Goal: Task Accomplishment & Management: Manage account settings

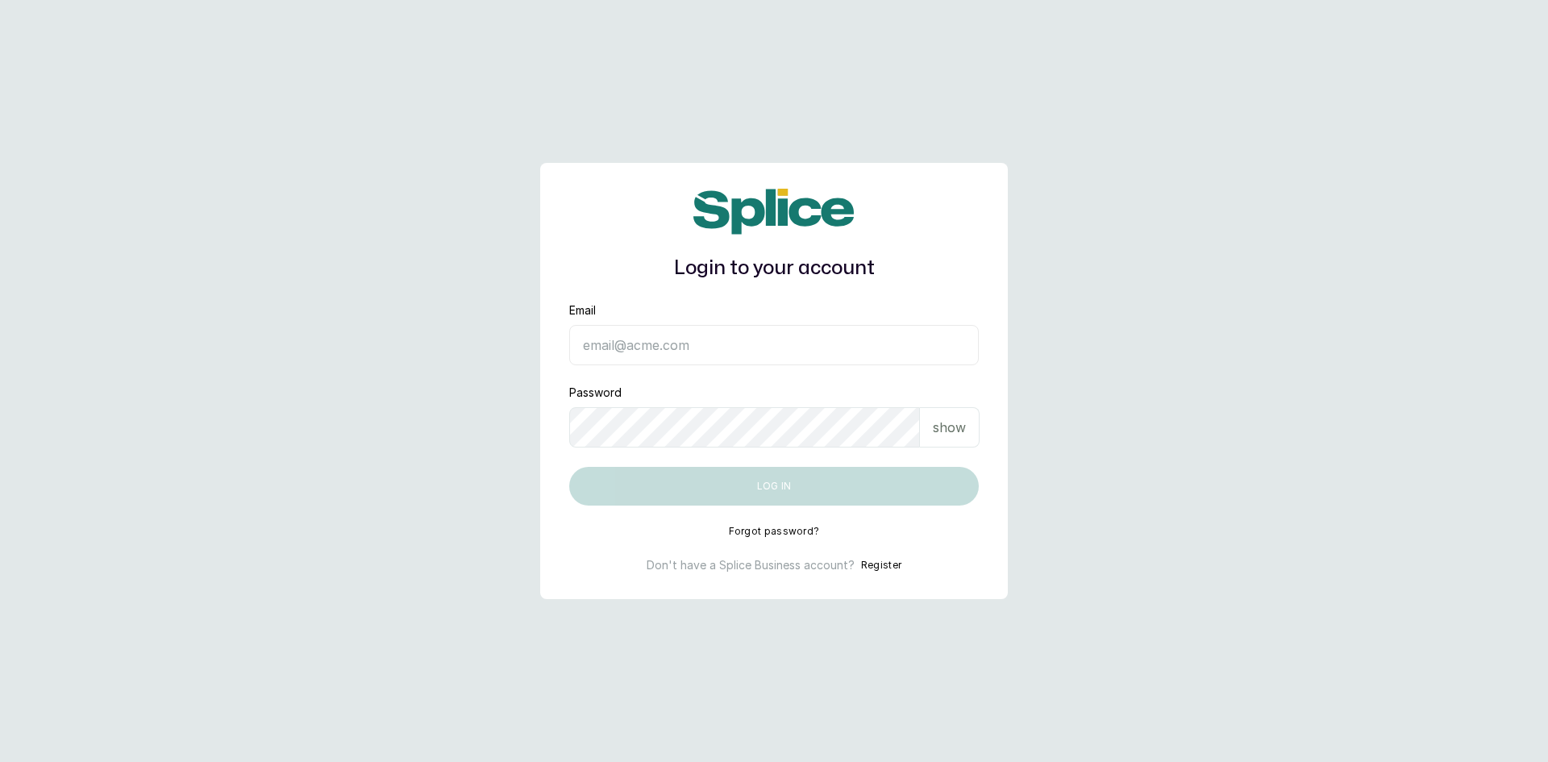
type input "sknanalyticsmedaesthetics@gmail.com"
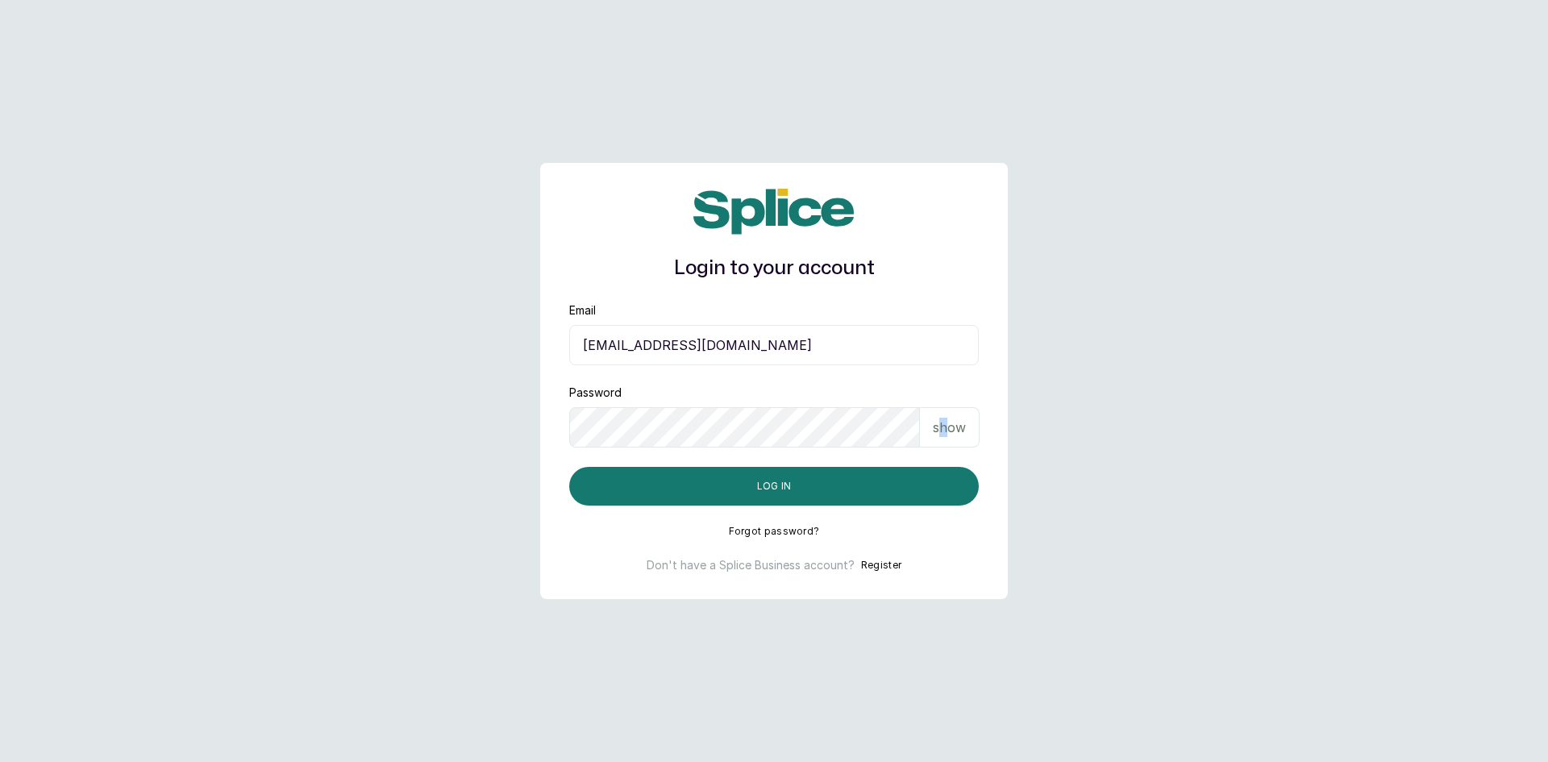
click at [944, 430] on p "show" at bounding box center [949, 427] width 33 height 19
click at [772, 487] on button "Log in" at bounding box center [774, 486] width 410 height 39
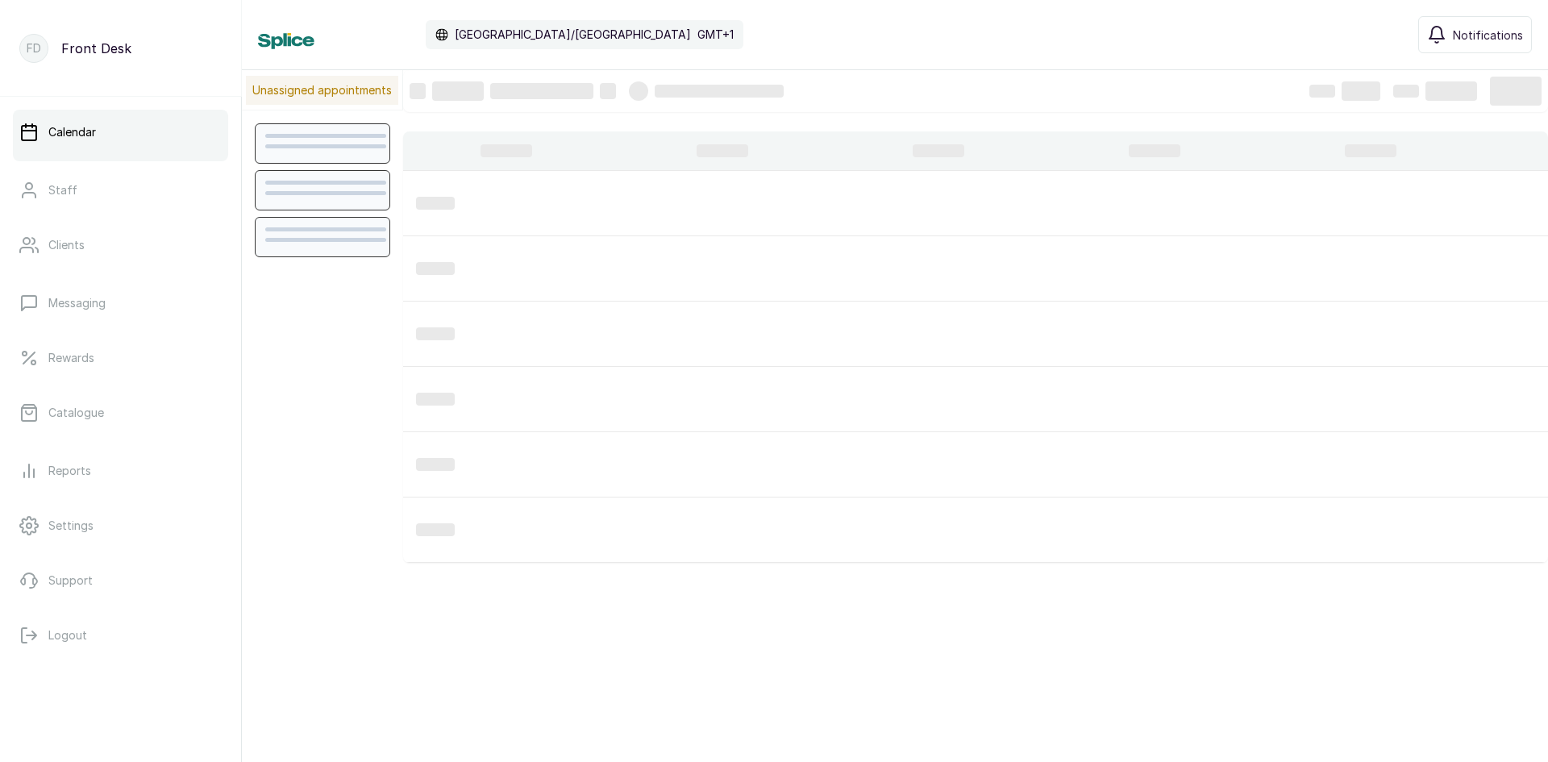
scroll to position [543, 0]
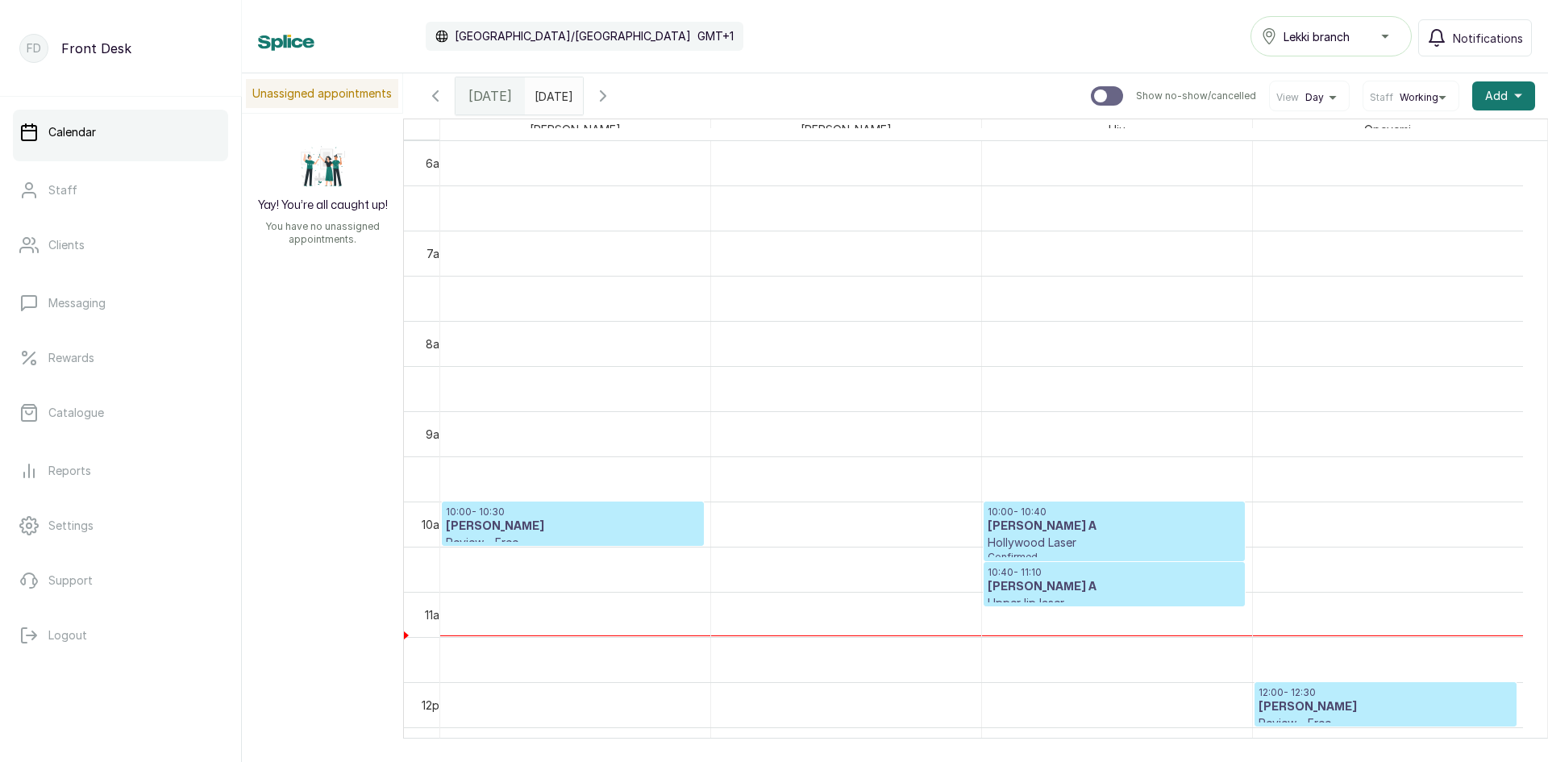
click at [1027, 571] on p "10:40 - 11:10" at bounding box center [1114, 572] width 253 height 13
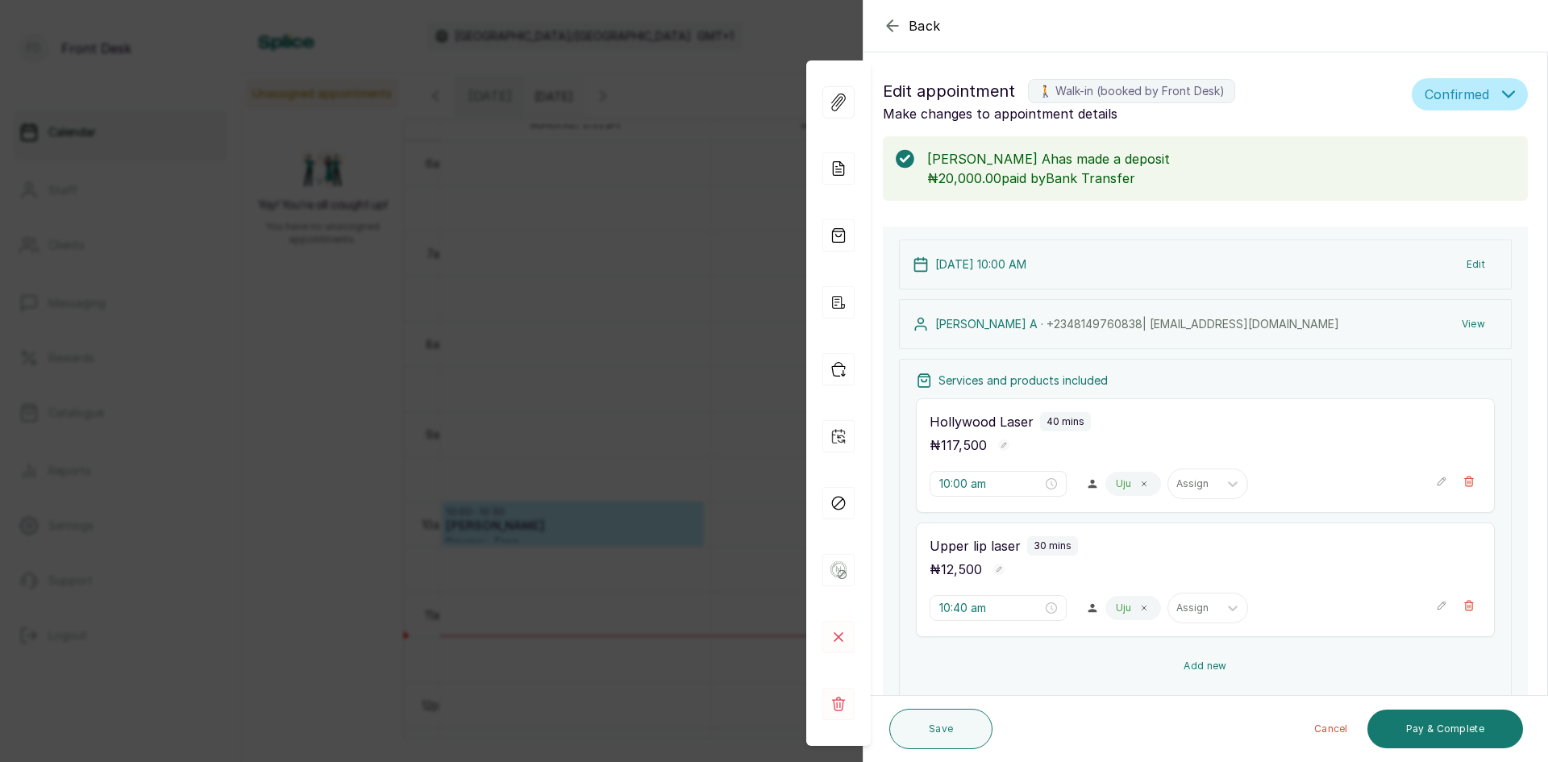
click at [1198, 658] on button "Add new" at bounding box center [1205, 666] width 579 height 39
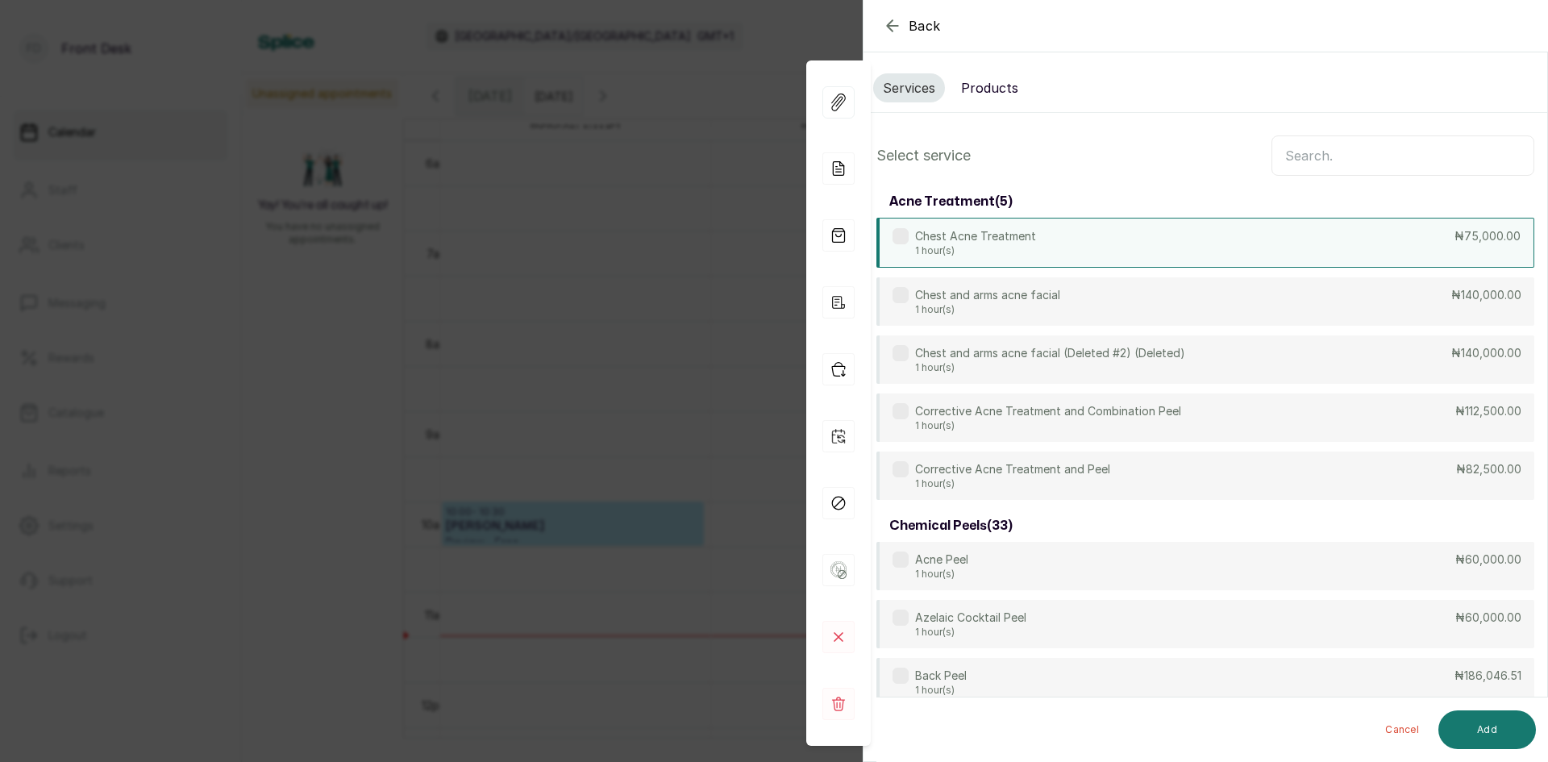
scroll to position [0, 0]
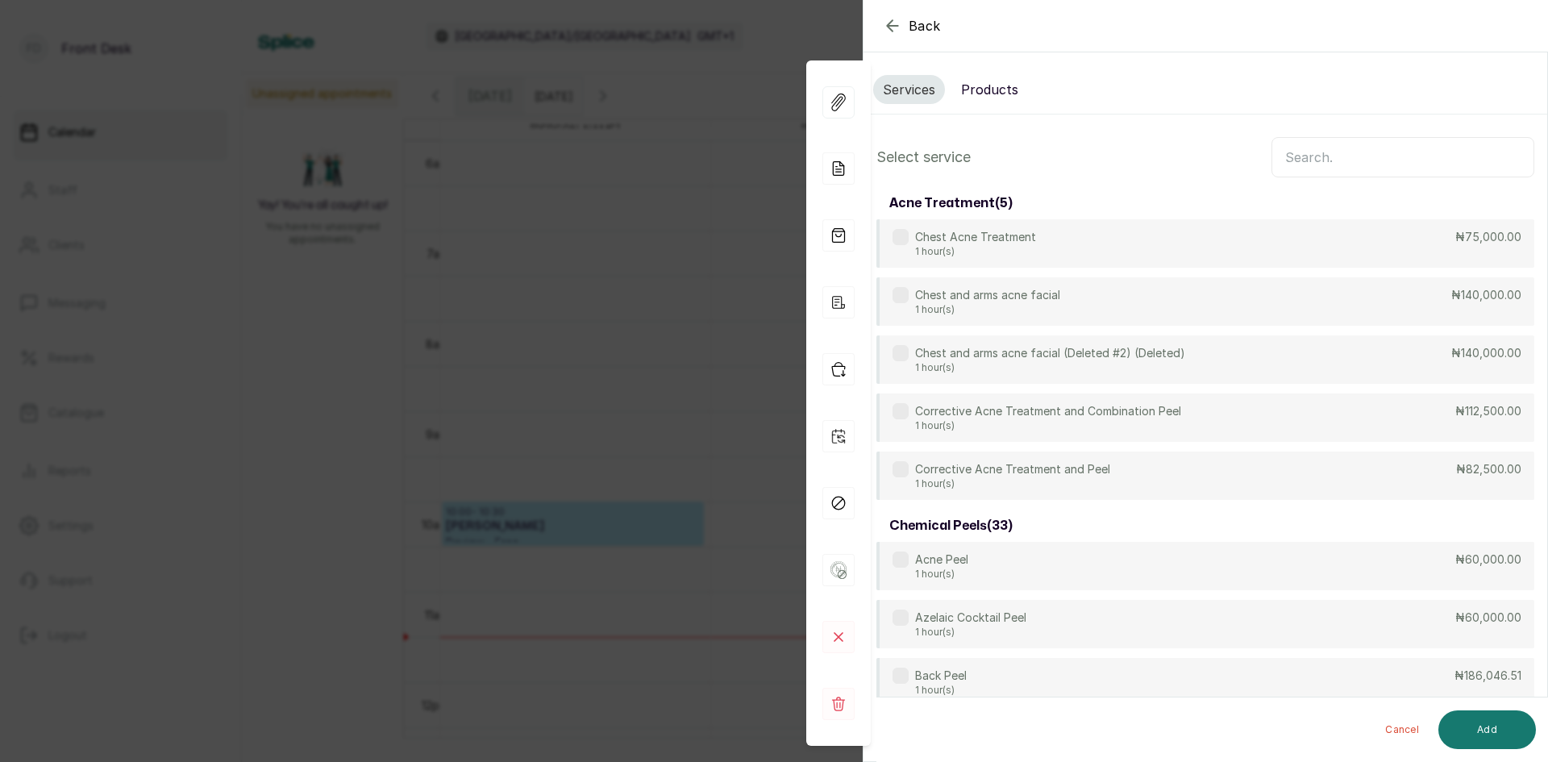
click at [1346, 154] on input "text" at bounding box center [1403, 157] width 263 height 40
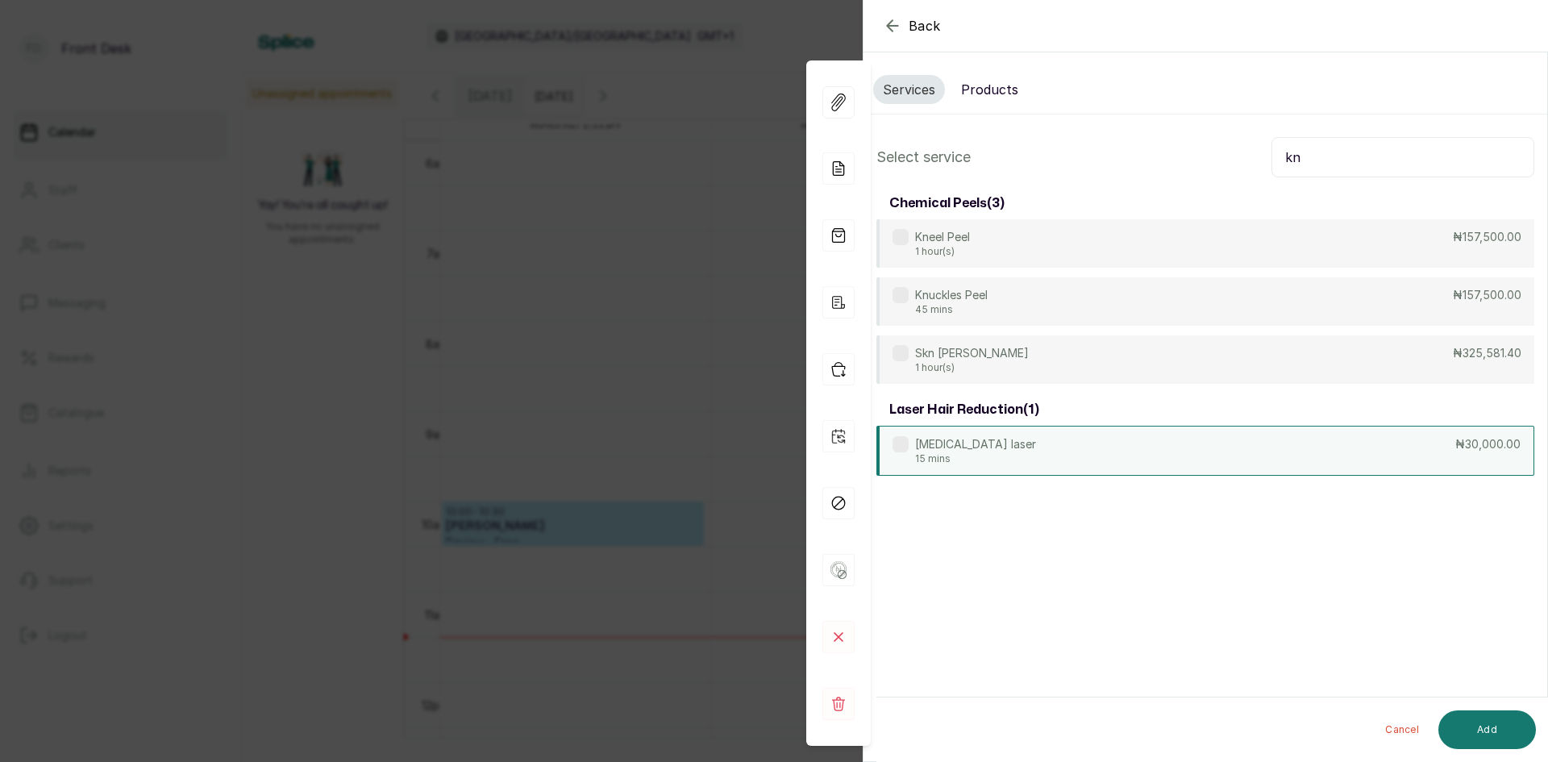
type input "kn"
click at [1063, 439] on div "[MEDICAL_DATA] laser 15 mins ₦30,000.00" at bounding box center [1206, 451] width 658 height 50
click at [1501, 730] on button "Add" at bounding box center [1488, 729] width 98 height 39
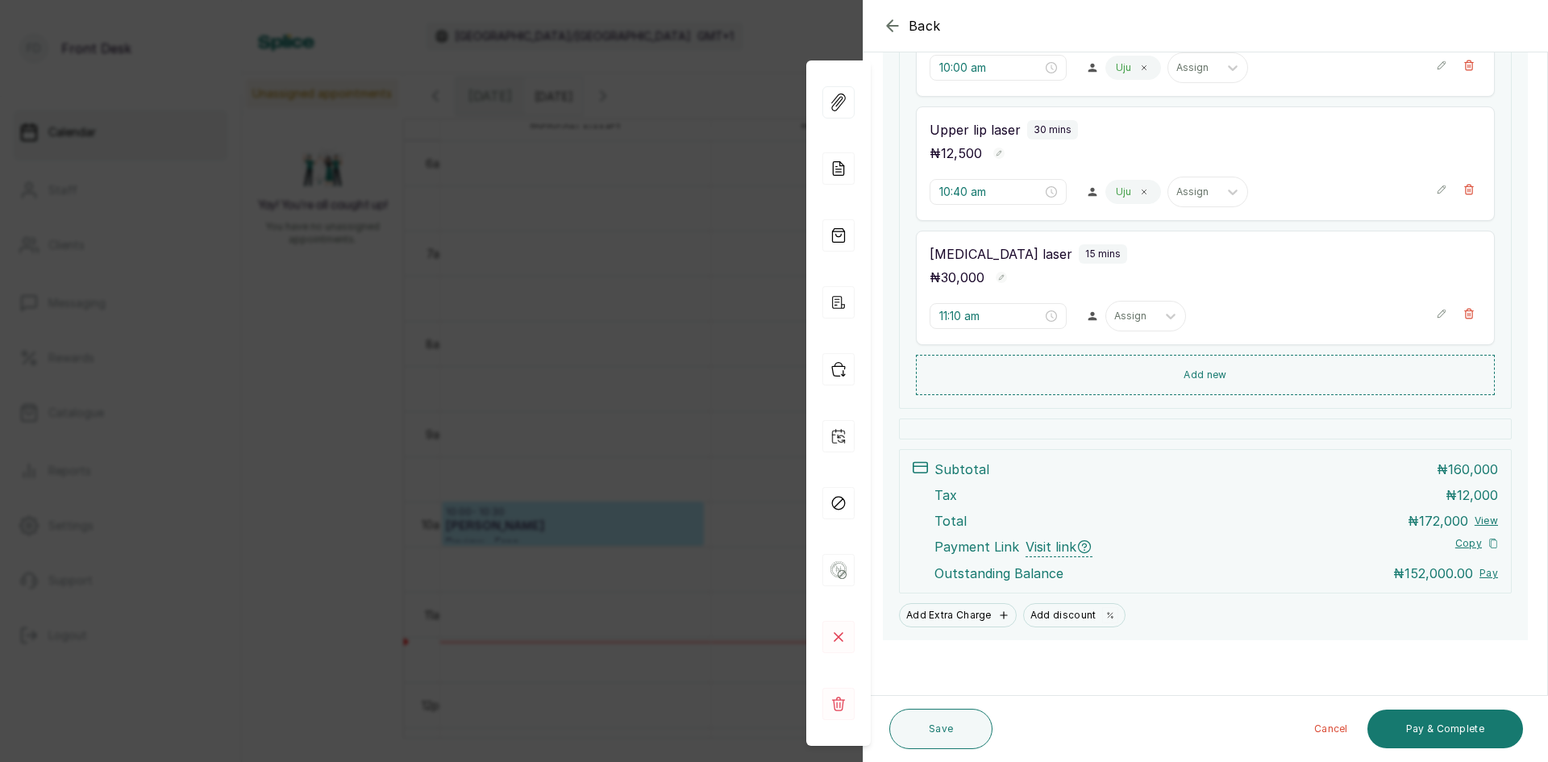
scroll to position [418, 0]
click at [656, 426] on div "Back Appointment Details Edit appointment 🚶 Walk-in (booked by Front Desk) Make…" at bounding box center [774, 381] width 1548 height 762
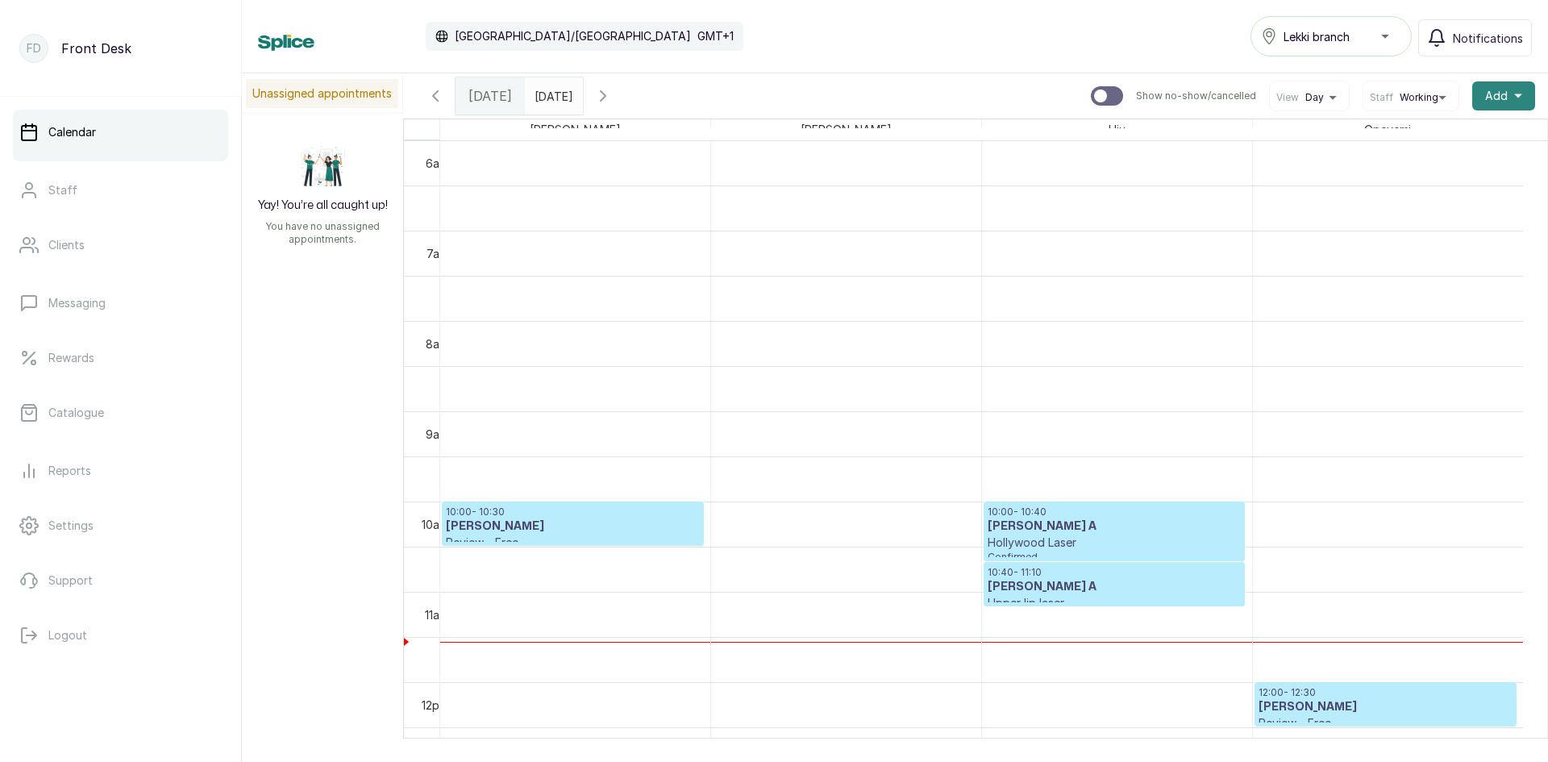
click at [1485, 94] on span "Add" at bounding box center [1496, 96] width 23 height 16
click at [1421, 138] on span "Add Appointment" at bounding box center [1445, 139] width 155 height 19
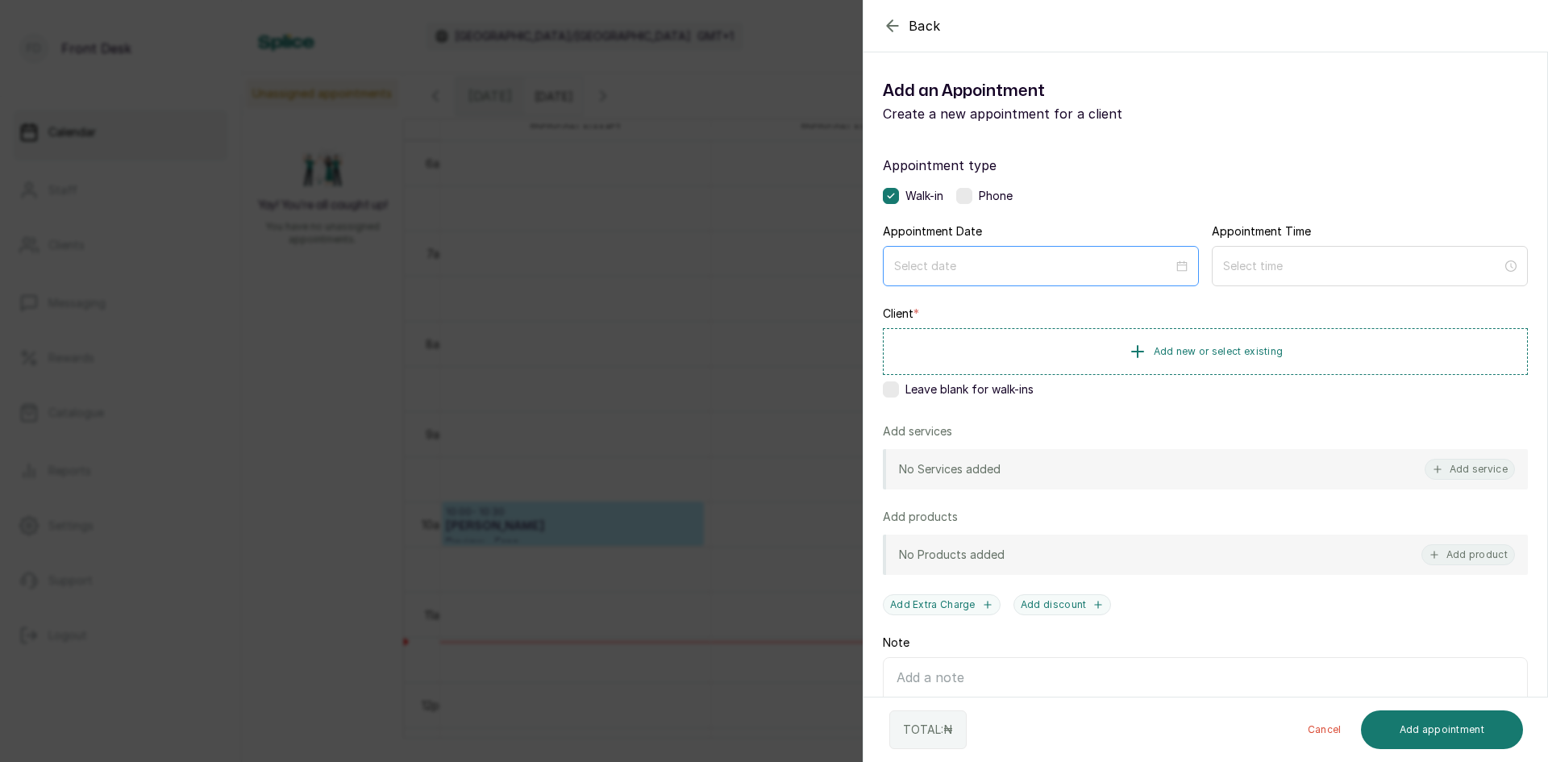
click at [1114, 256] on div at bounding box center [1041, 266] width 316 height 40
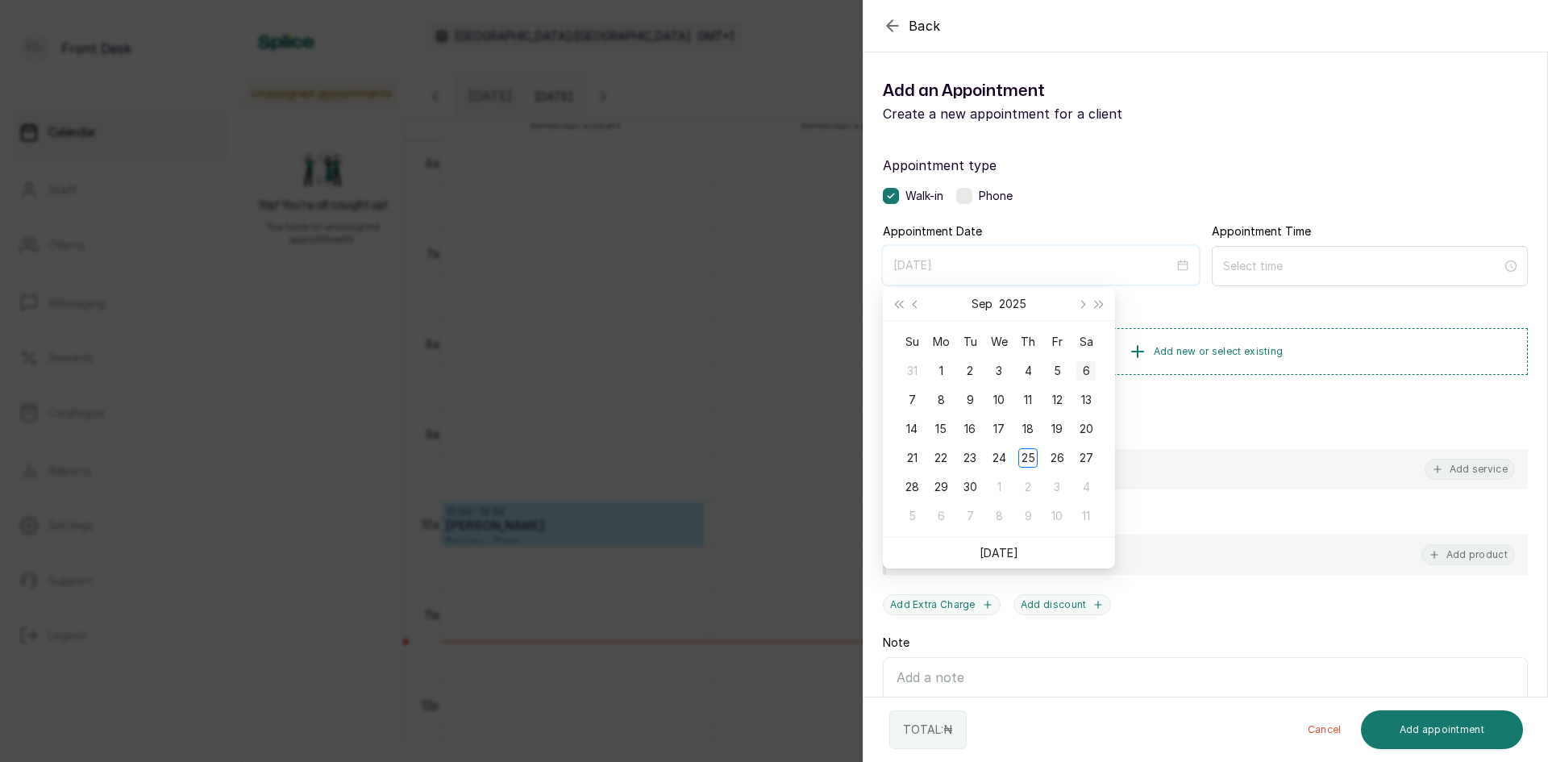
type input "[DATE]"
click at [1081, 303] on span "Next month (PageDown)" at bounding box center [1081, 304] width 8 height 8
type input "[DATE]"
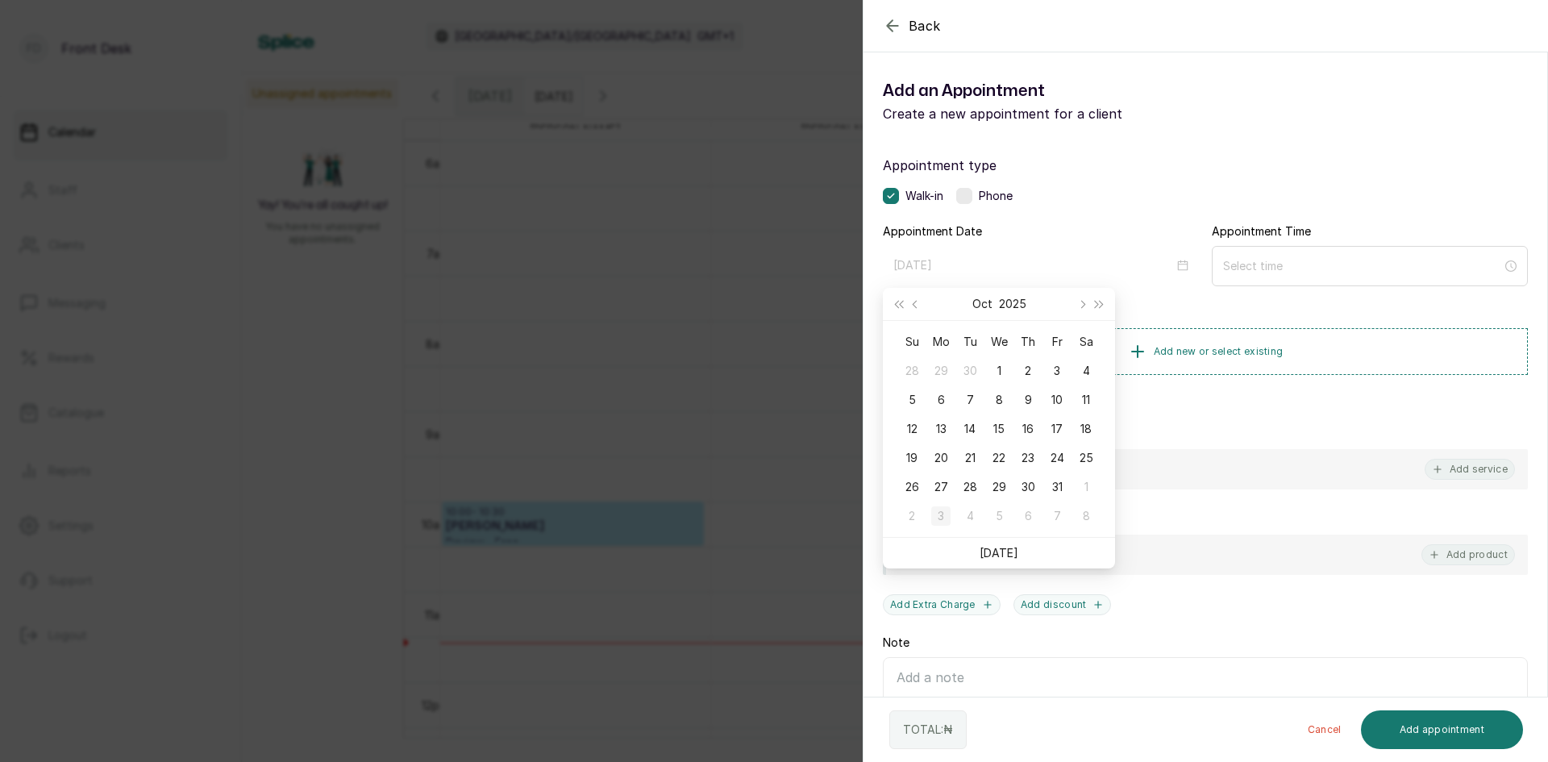
click at [944, 519] on div "3" at bounding box center [940, 515] width 19 height 19
click at [944, 519] on p "Add products" at bounding box center [920, 517] width 75 height 16
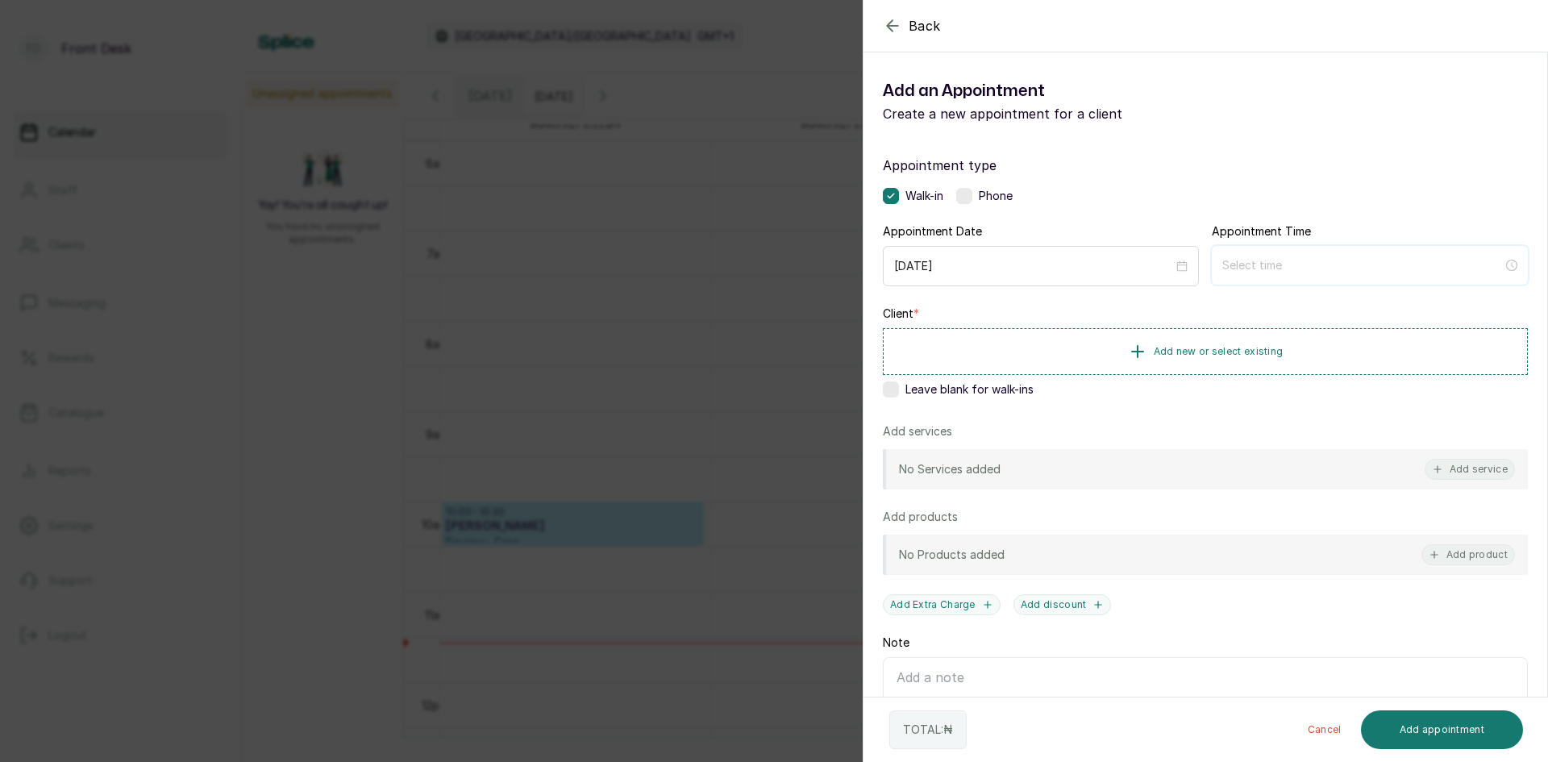
click at [1319, 257] on input at bounding box center [1363, 265] width 281 height 18
type input "12:00 am"
type input "2:00 am"
type input "9:00 am"
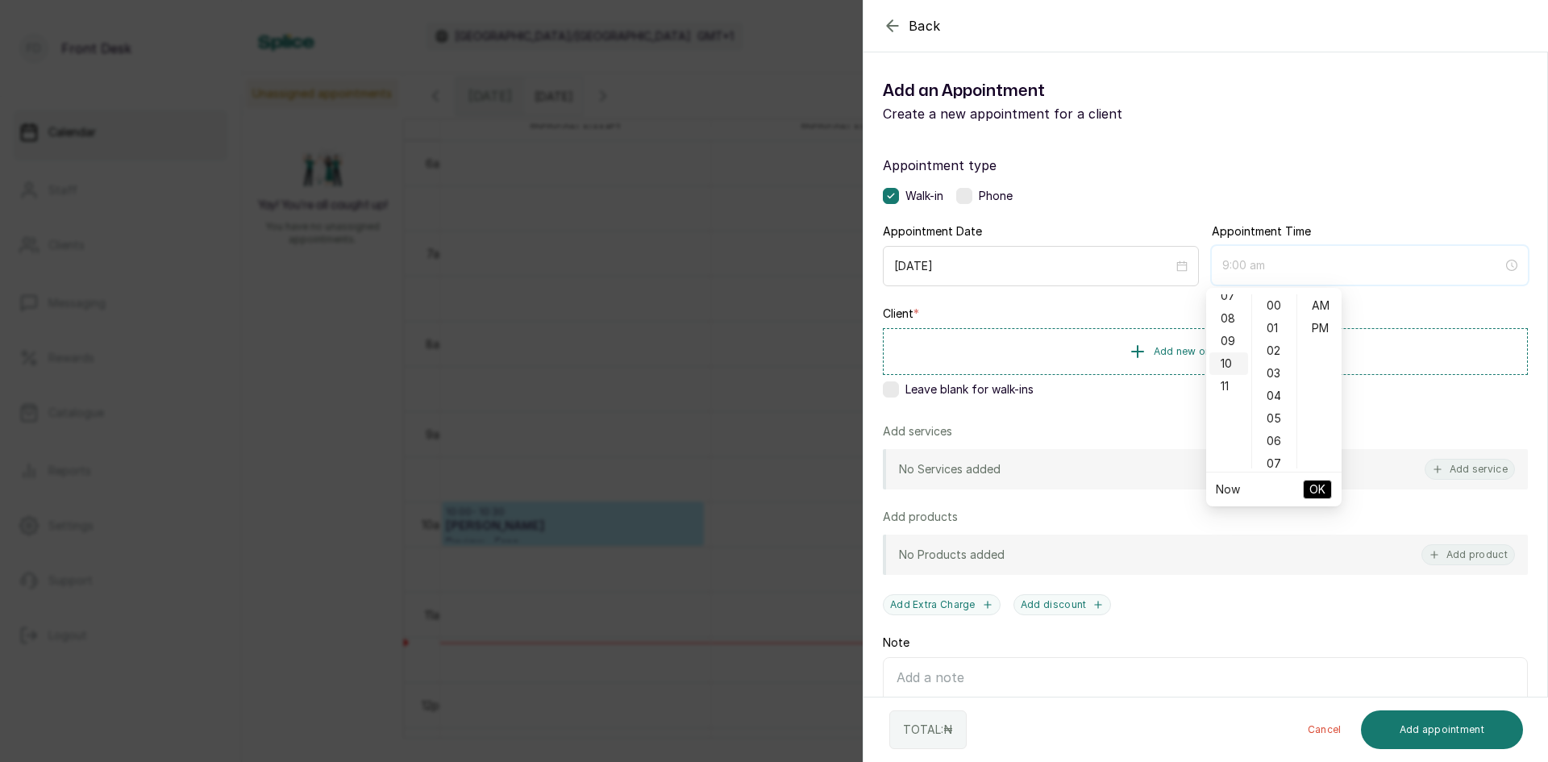
type input "10:00 am"
type input "12:04 am"
click at [1227, 360] on div "10" at bounding box center [1229, 363] width 39 height 23
type input "10:00 am"
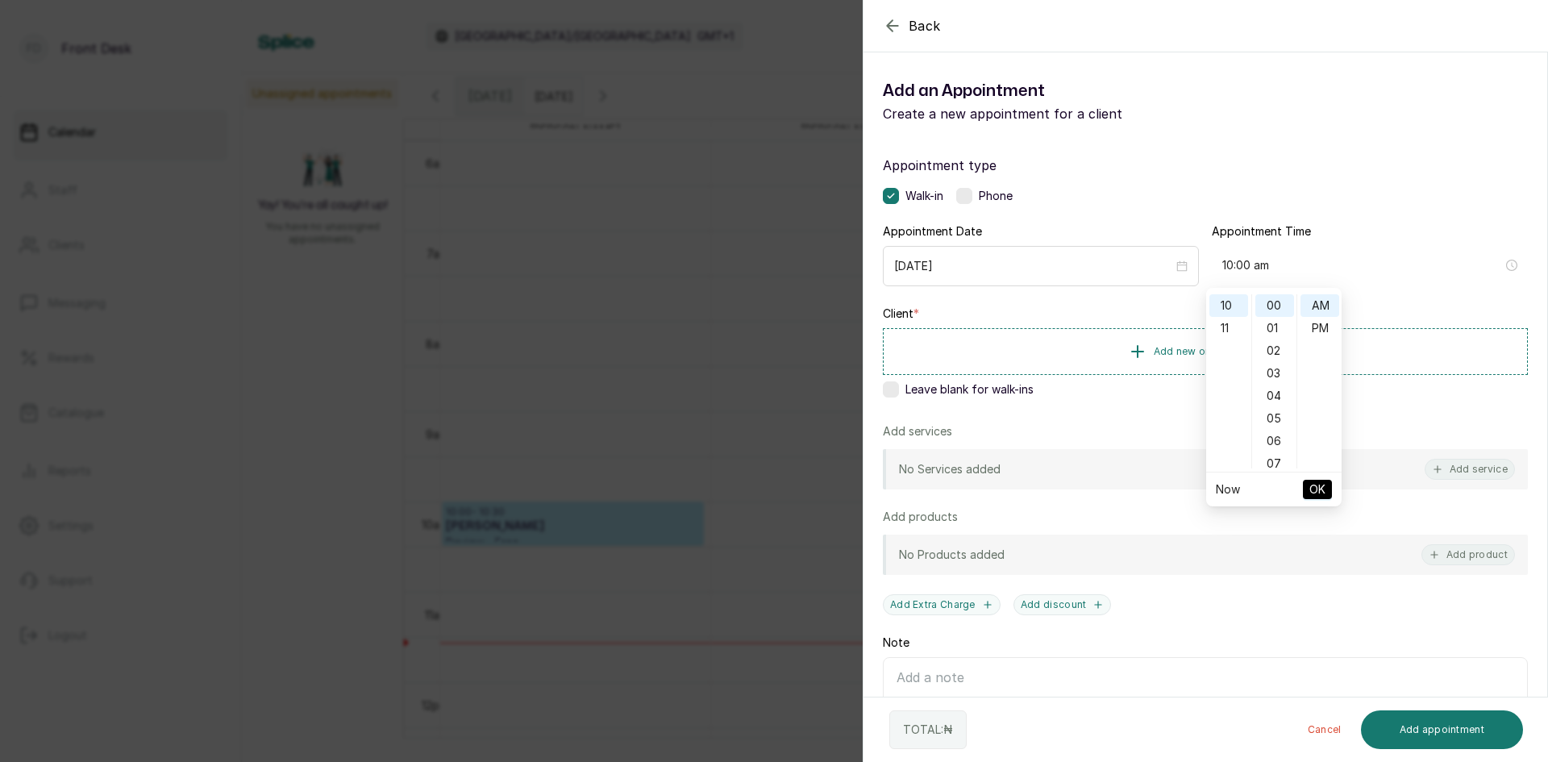
click at [1321, 494] on span "OK" at bounding box center [1318, 489] width 16 height 31
click at [1229, 348] on span "Add new or select existing" at bounding box center [1219, 350] width 130 height 13
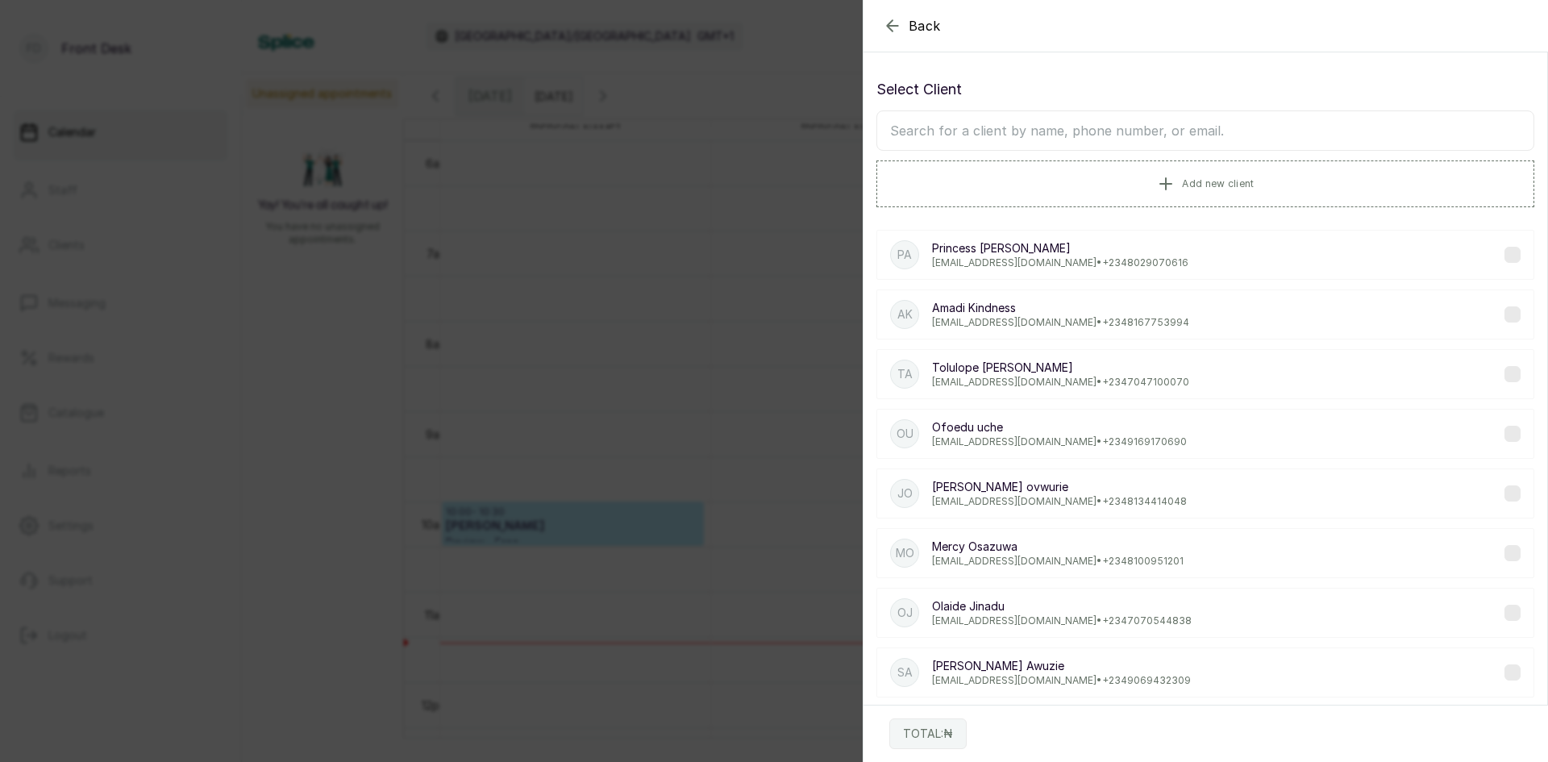
click at [1200, 131] on input "text" at bounding box center [1206, 130] width 658 height 40
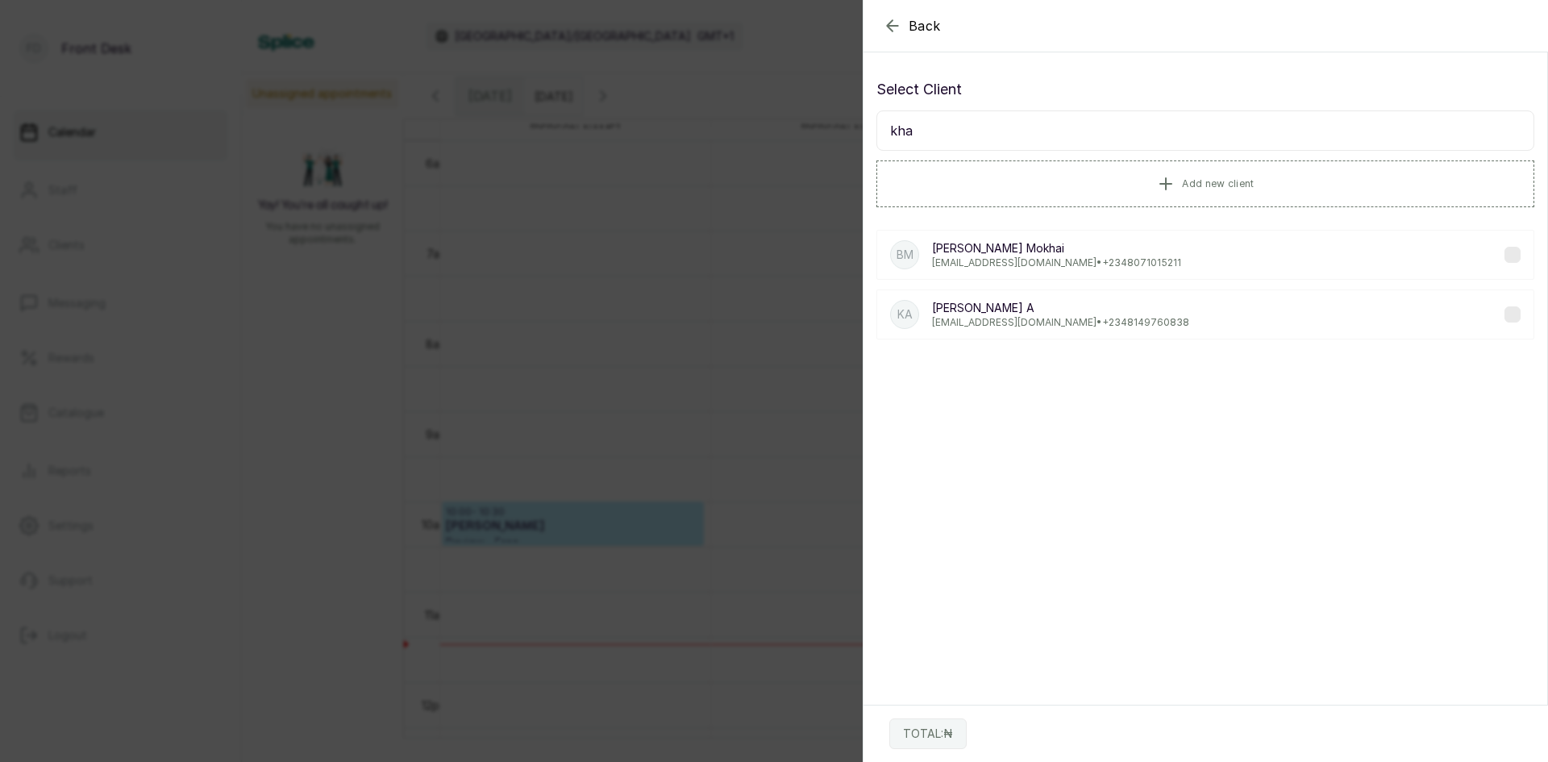
type input "kha"
click at [944, 314] on p "[PERSON_NAME] A" at bounding box center [1060, 308] width 257 height 16
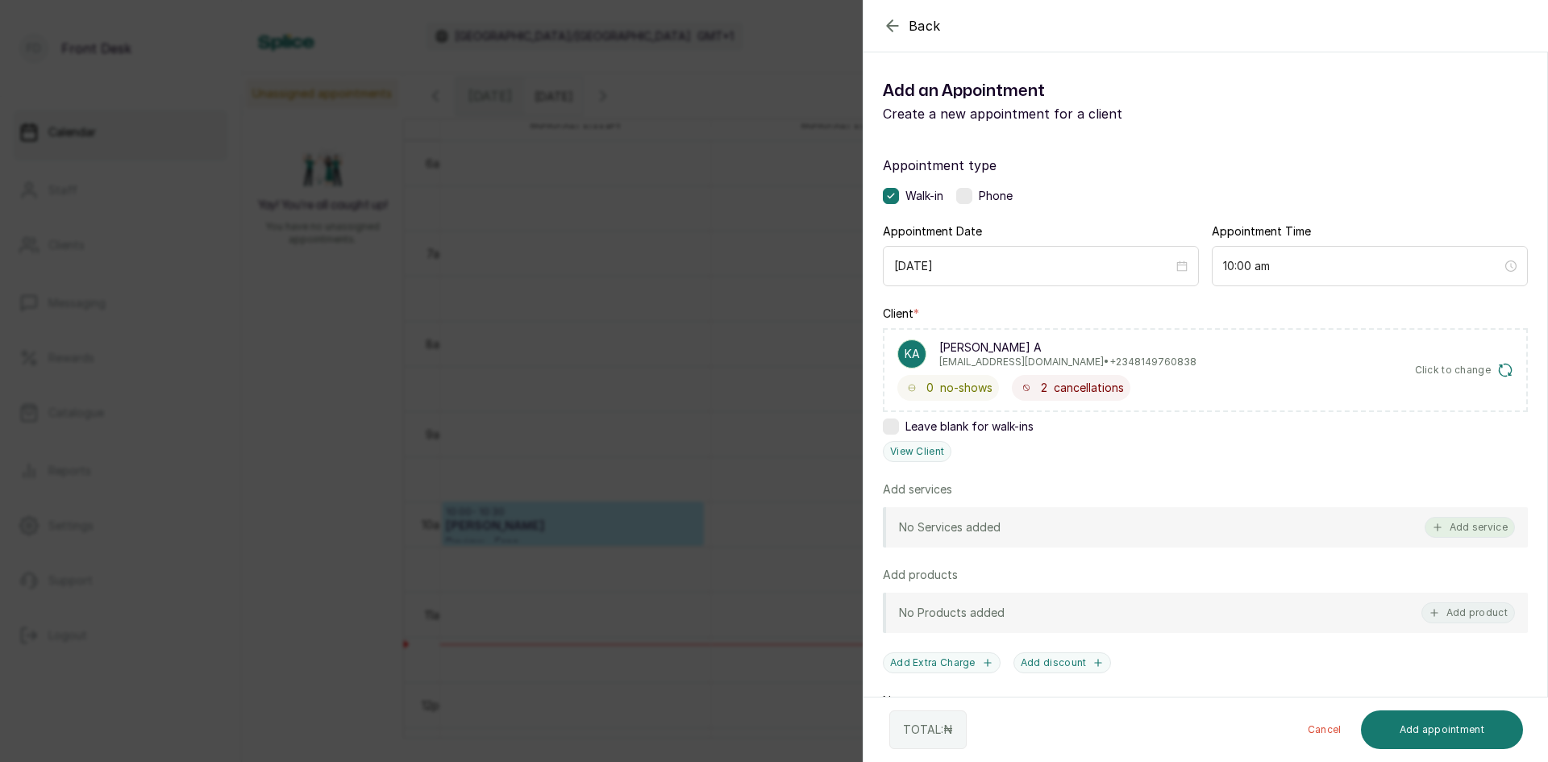
click at [1451, 531] on button "Add service" at bounding box center [1470, 527] width 90 height 21
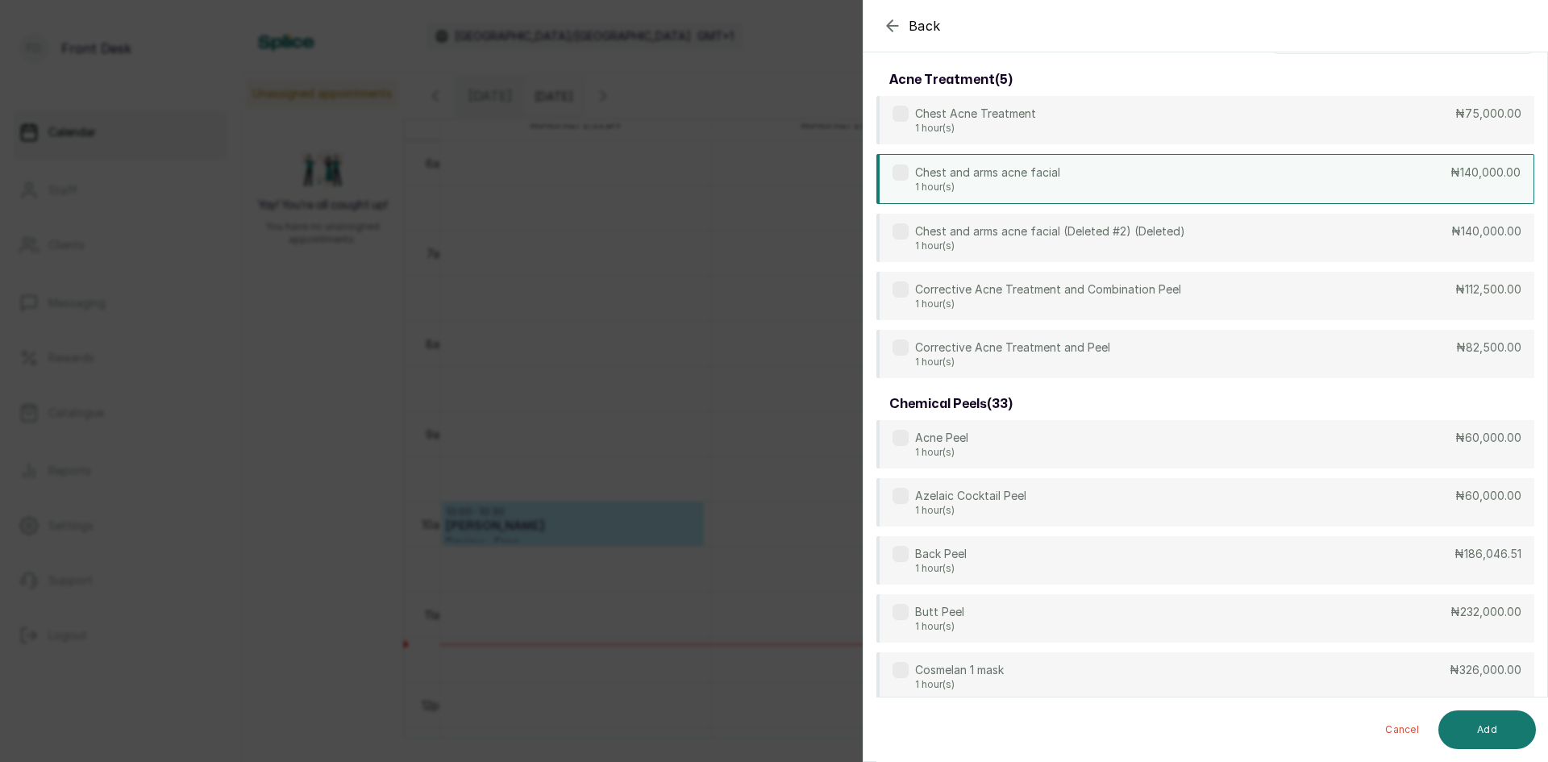
scroll to position [0, 0]
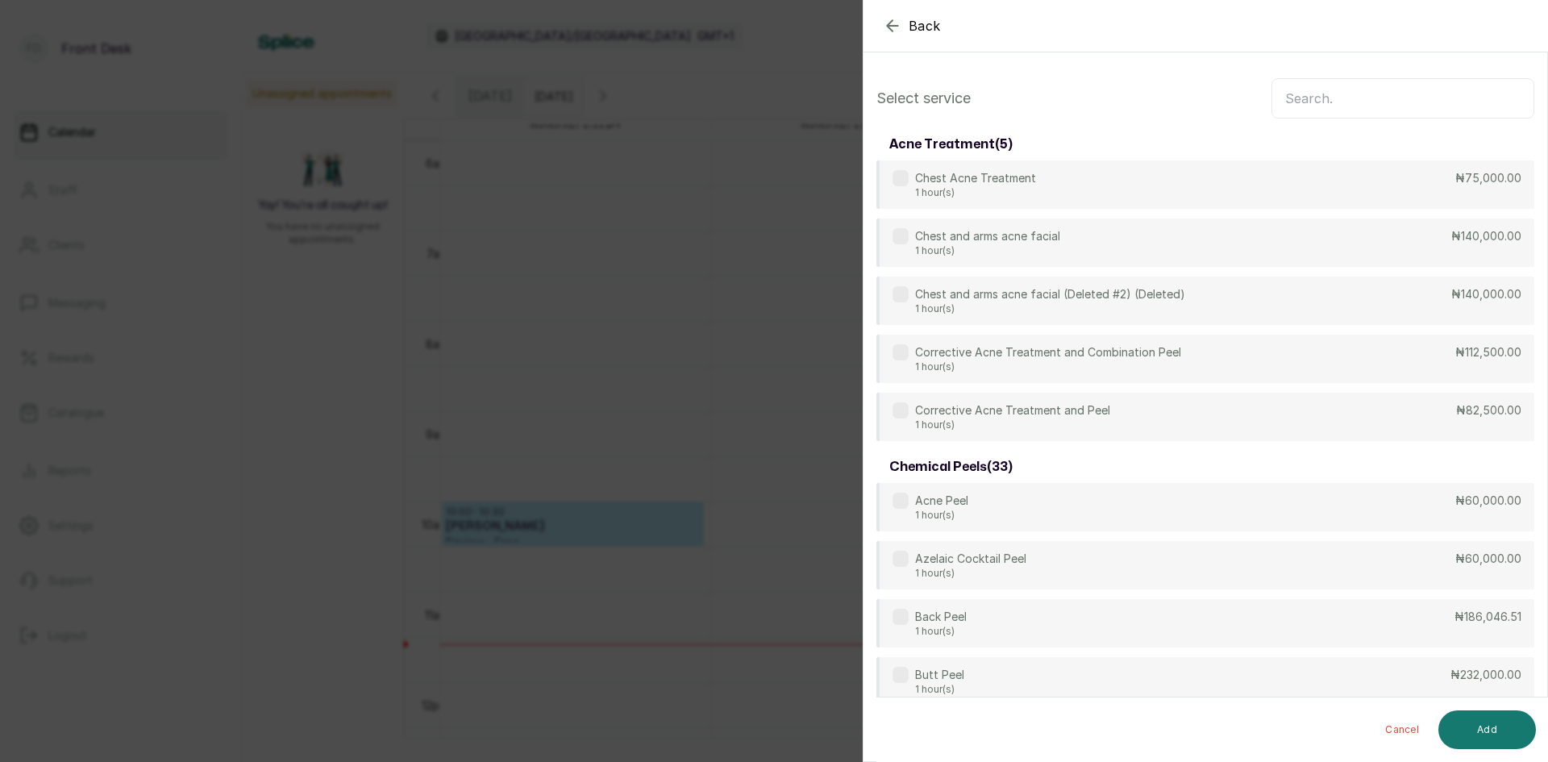
click at [1314, 94] on input "text" at bounding box center [1403, 98] width 263 height 40
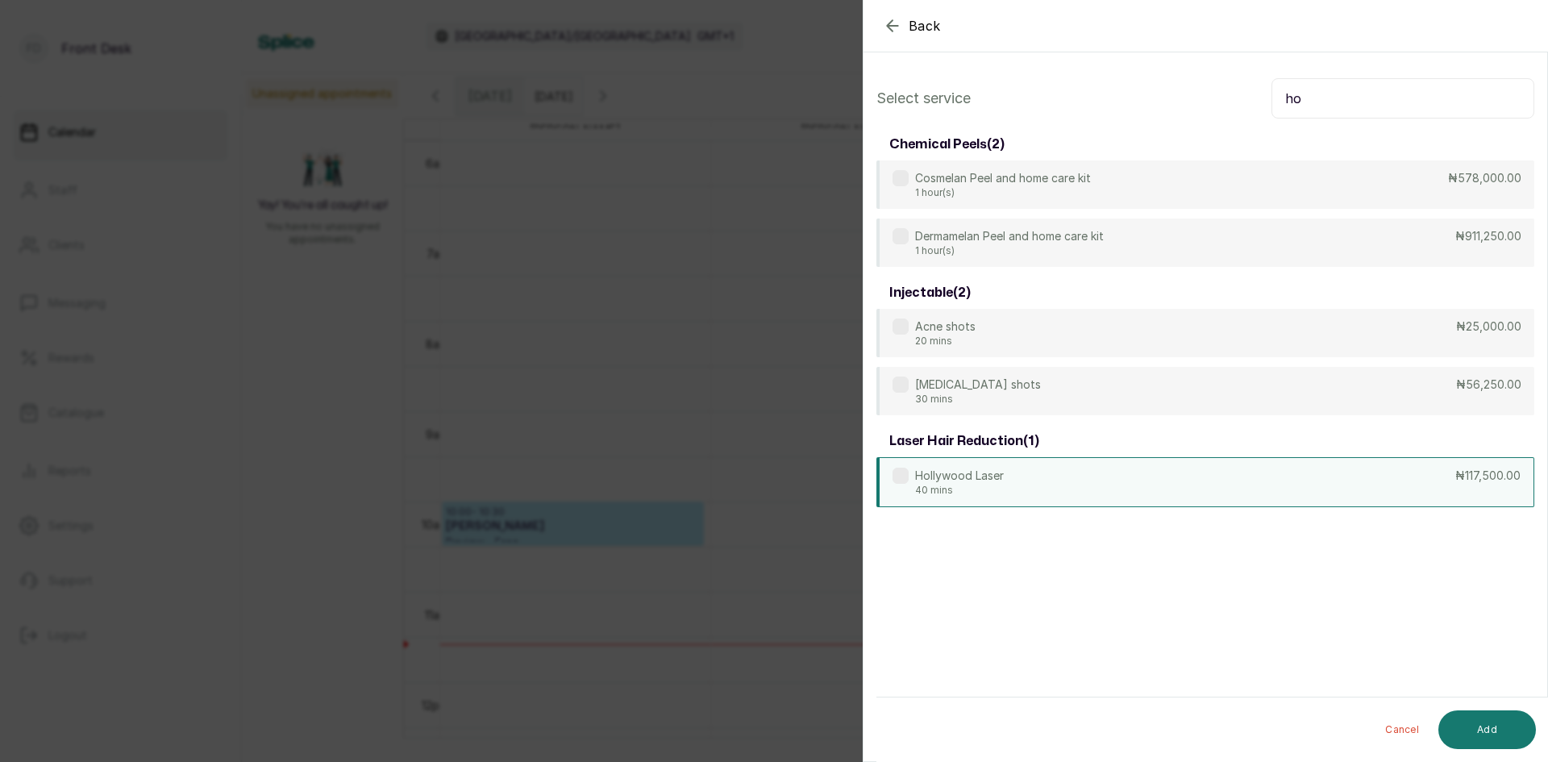
click at [989, 491] on p "40 mins" at bounding box center [959, 490] width 89 height 13
click at [1357, 105] on input "ho" at bounding box center [1403, 98] width 263 height 40
type input "h"
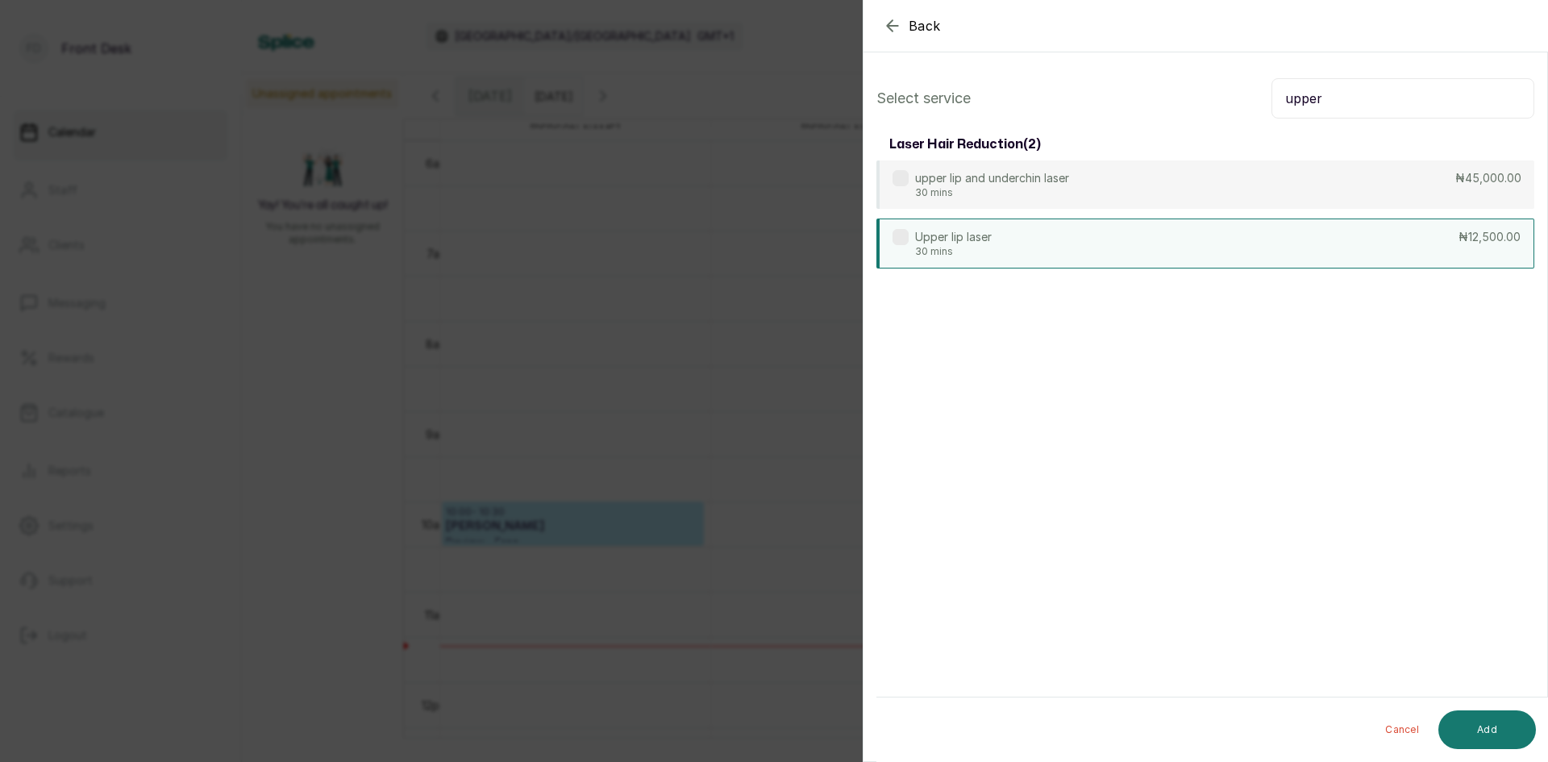
type input "upper"
click at [960, 249] on p "30 mins" at bounding box center [953, 251] width 77 height 13
click at [1358, 96] on input "upper" at bounding box center [1403, 98] width 263 height 40
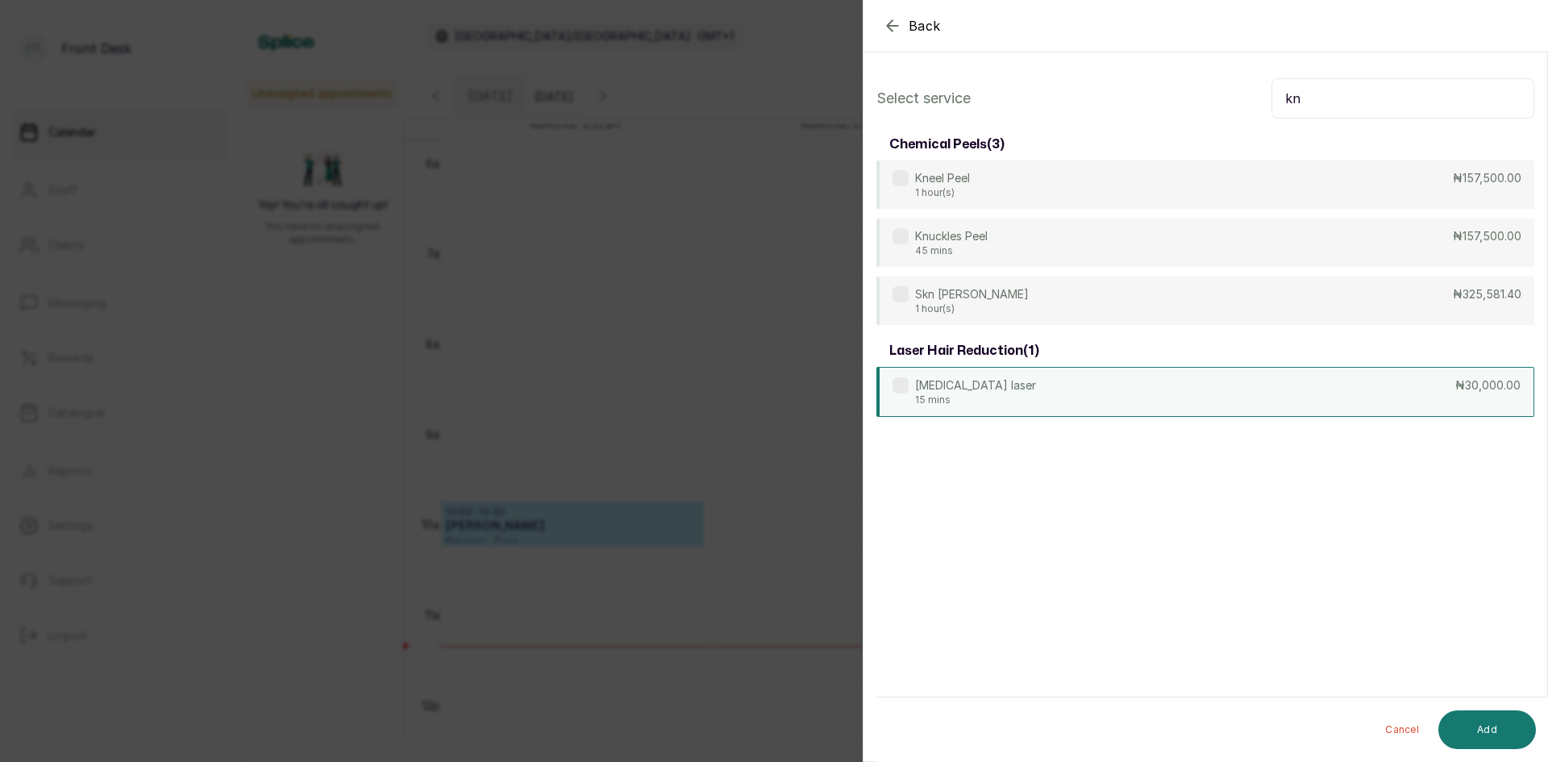
type input "kn"
click at [1167, 399] on div "[MEDICAL_DATA] laser 15 mins ₦30,000.00" at bounding box center [1206, 392] width 658 height 50
click at [1488, 728] on button "Add" at bounding box center [1488, 729] width 98 height 39
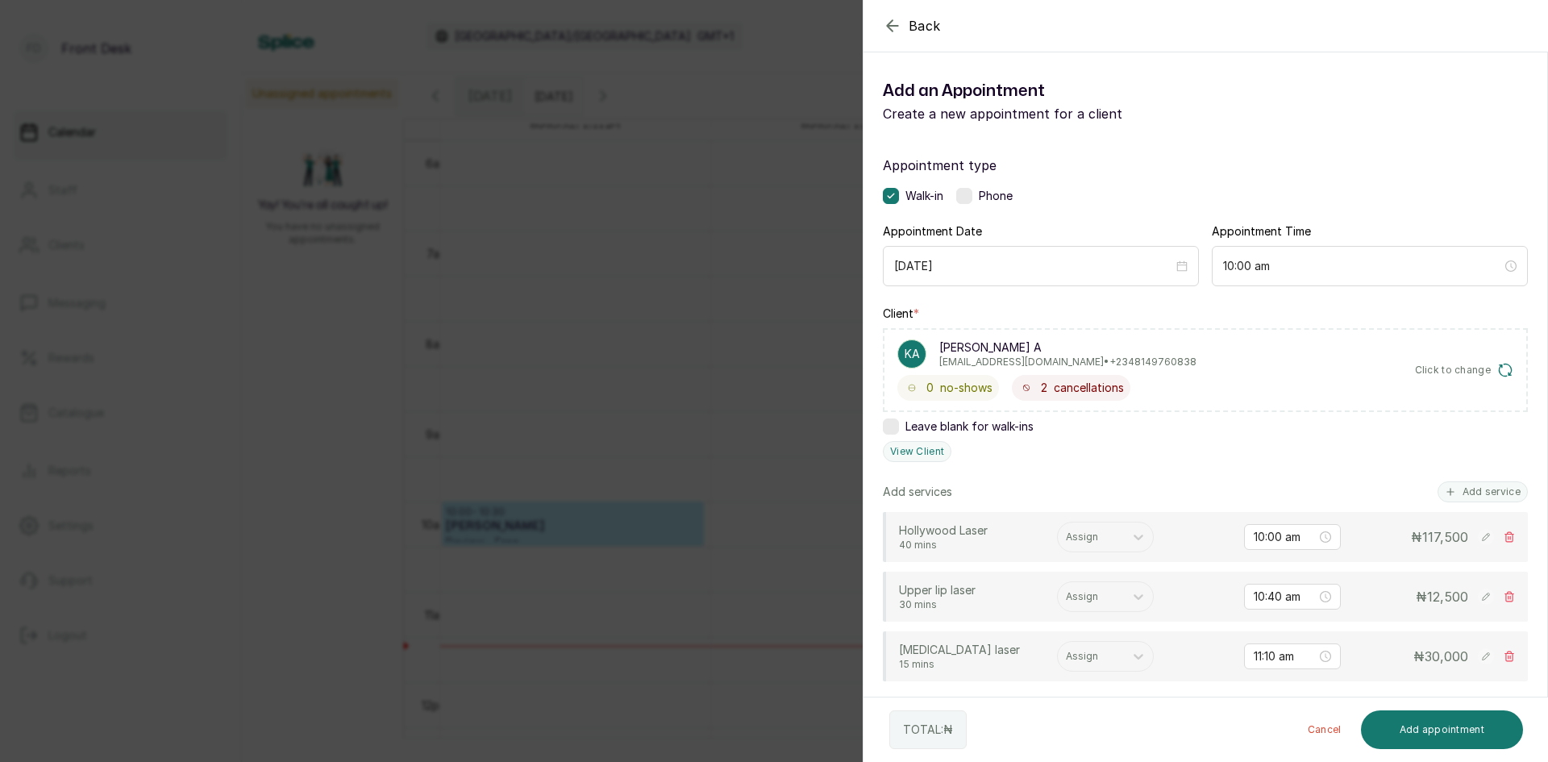
click at [1504, 592] on icon at bounding box center [1509, 596] width 11 height 11
type input "11:10 am"
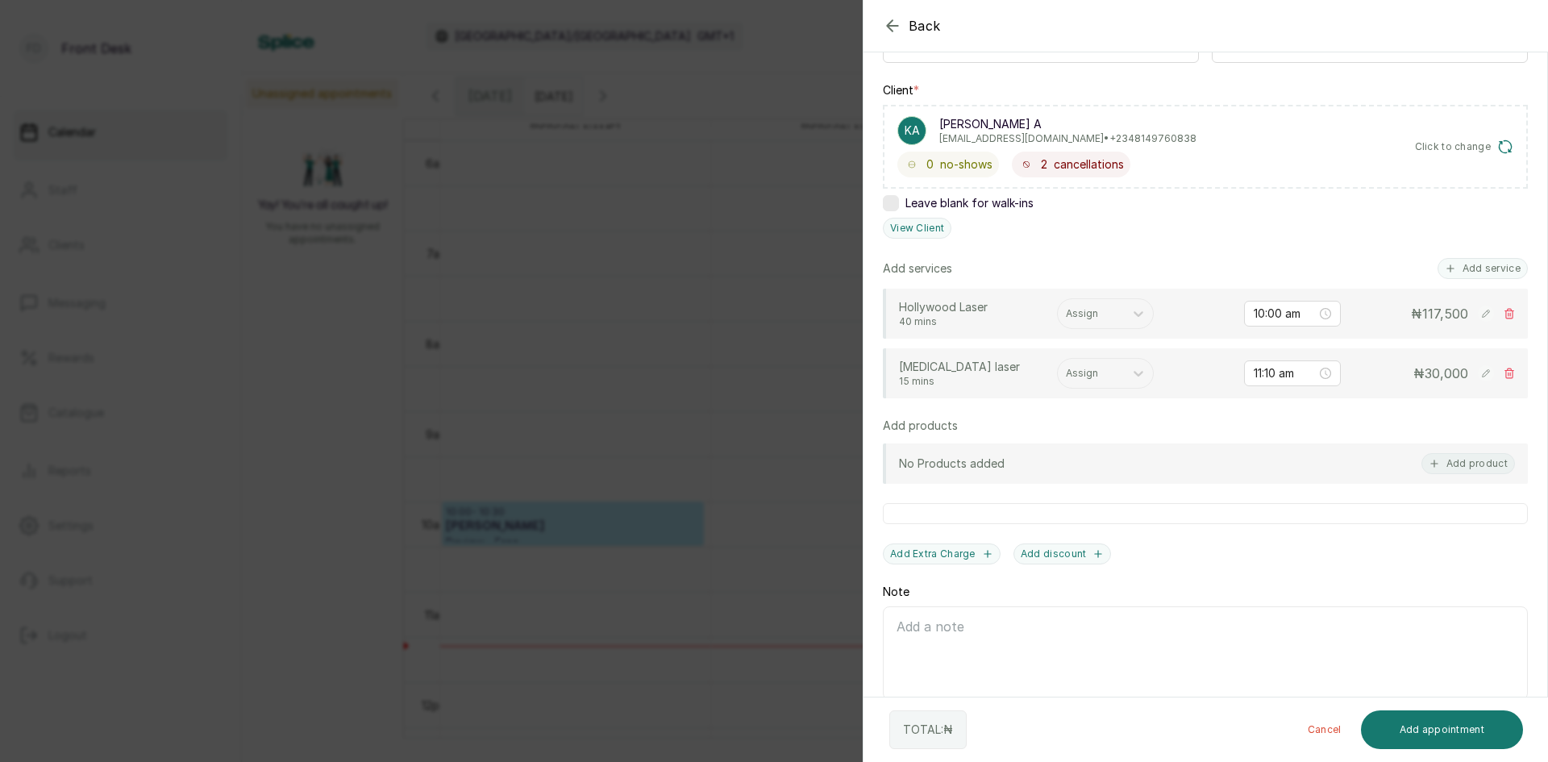
scroll to position [242, 0]
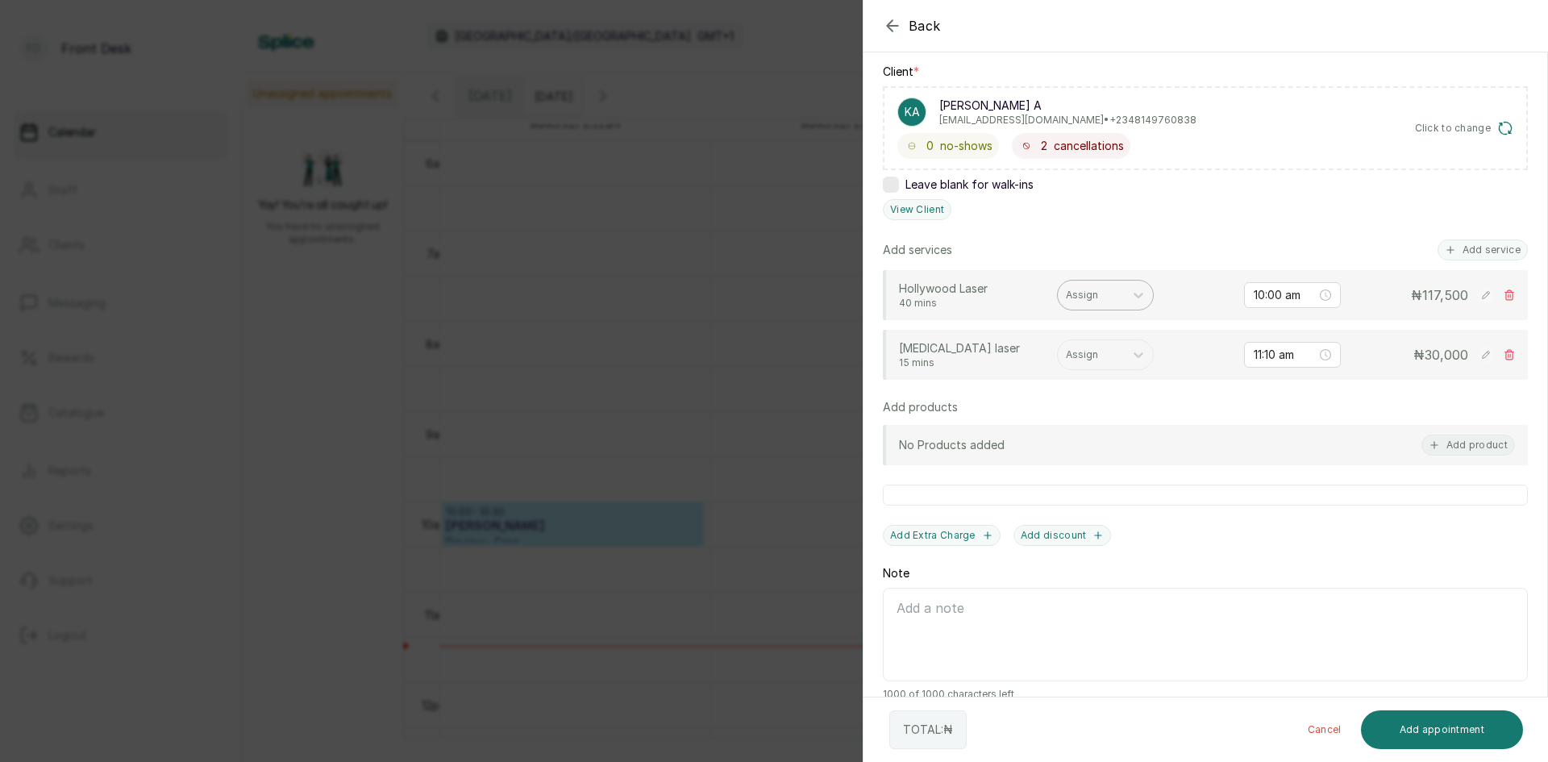
click at [1096, 293] on div at bounding box center [1091, 295] width 50 height 15
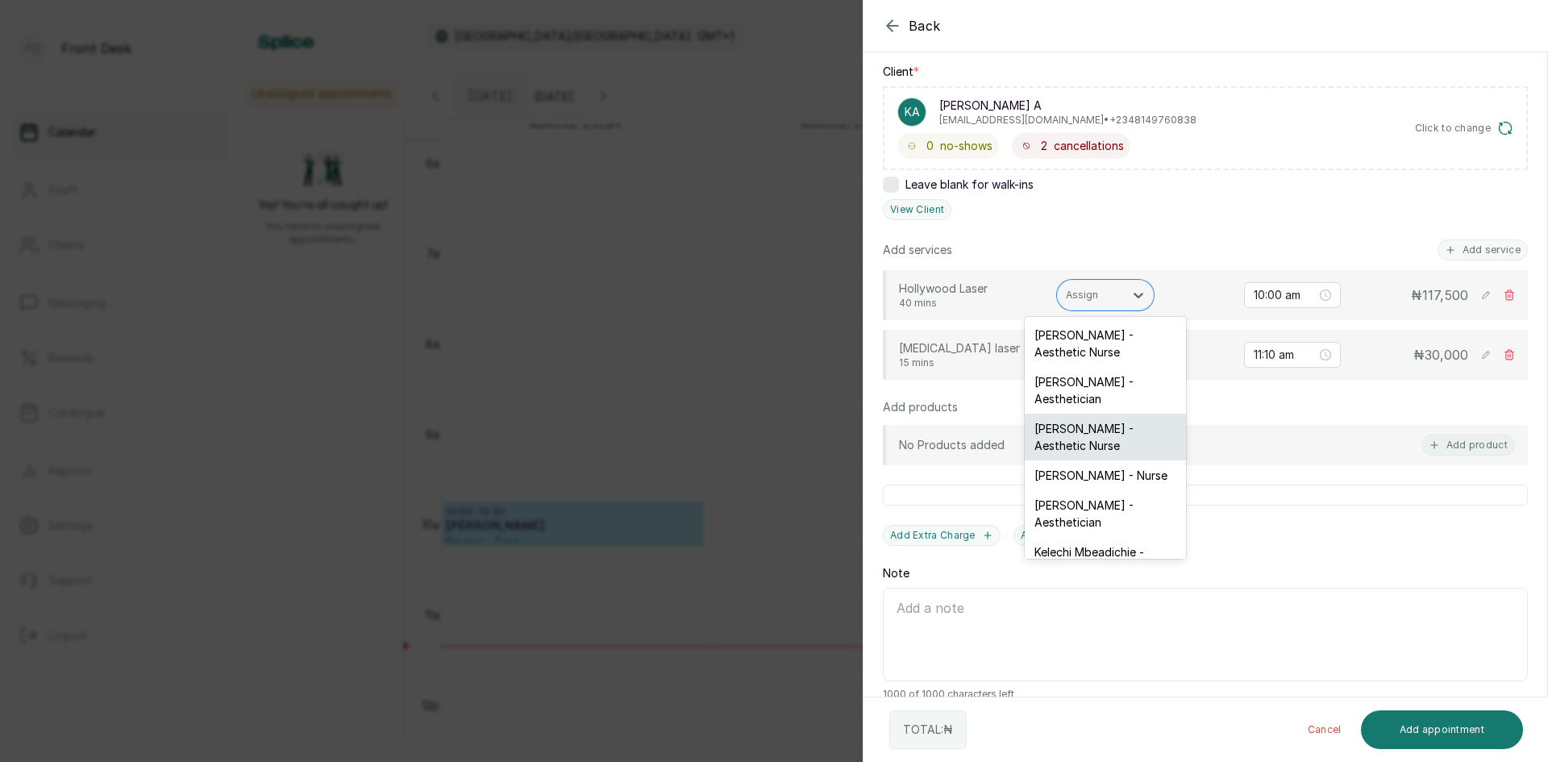
click at [1074, 444] on div "[PERSON_NAME] - Aesthetic Nurse" at bounding box center [1105, 437] width 161 height 47
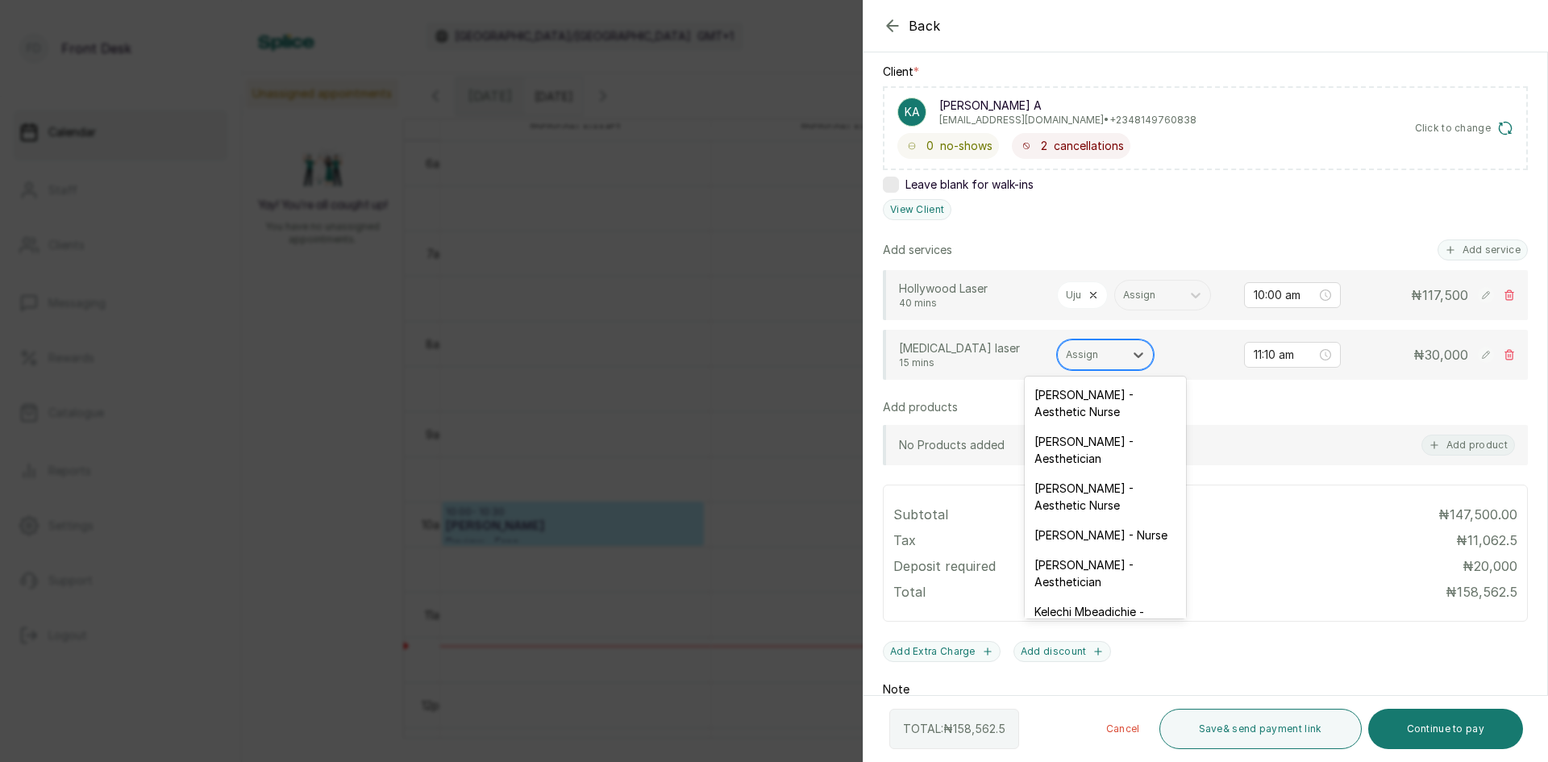
click at [1090, 359] on div at bounding box center [1091, 355] width 50 height 15
click at [1111, 494] on div "[PERSON_NAME] - Aesthetic Nurse" at bounding box center [1105, 496] width 161 height 47
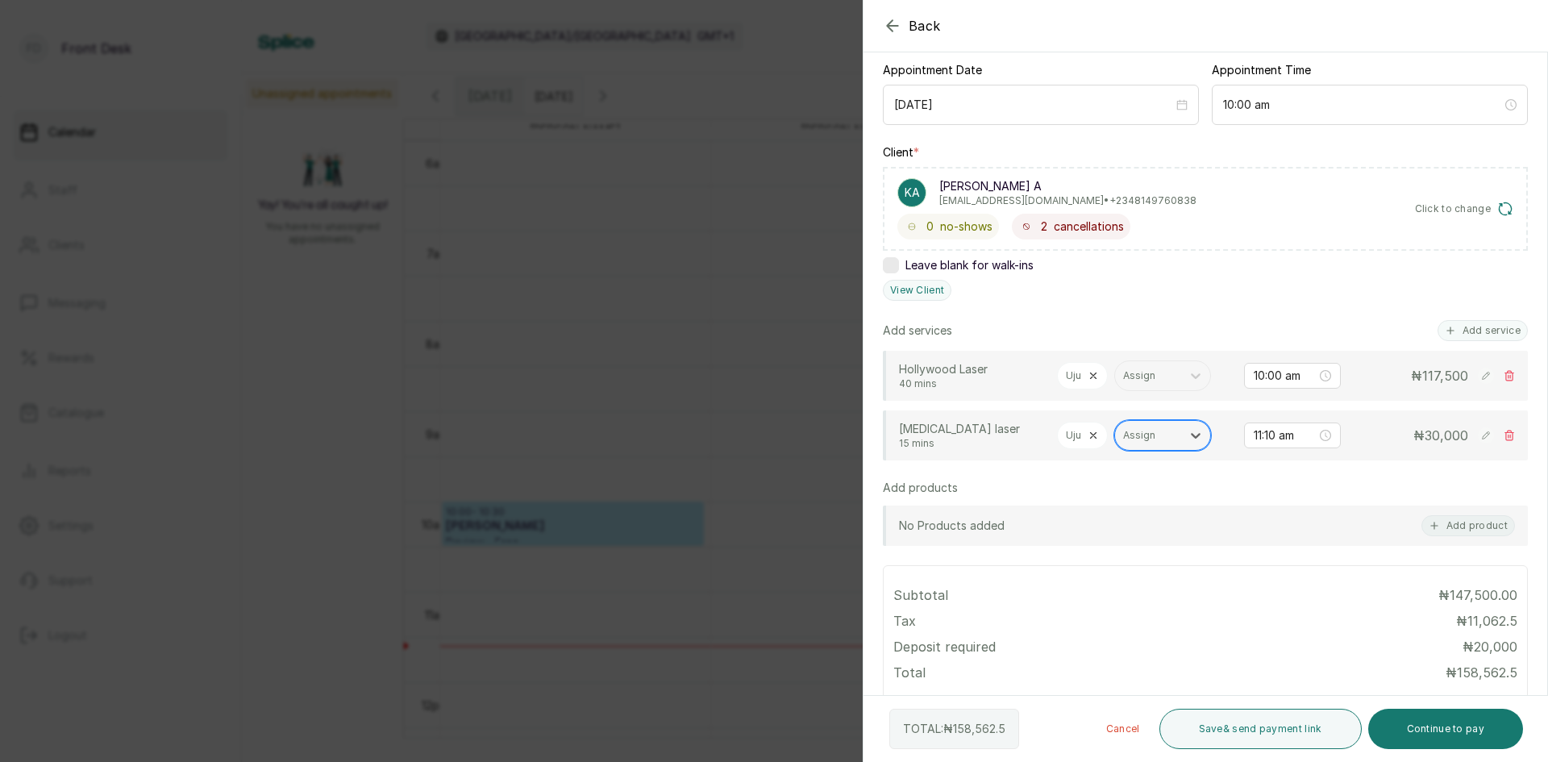
scroll to position [81, 0]
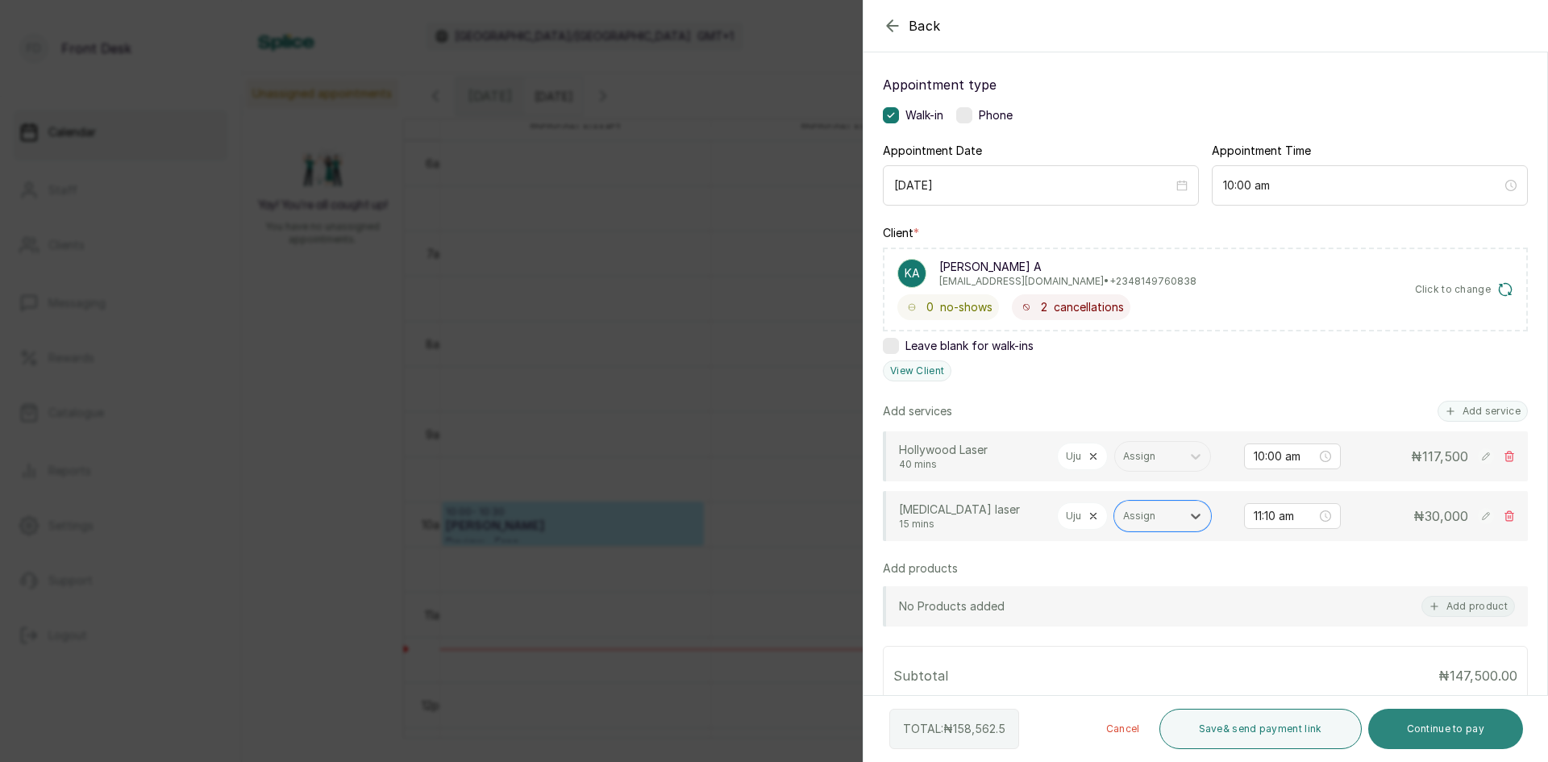
click at [1439, 727] on button "Continue to pay" at bounding box center [1447, 729] width 156 height 40
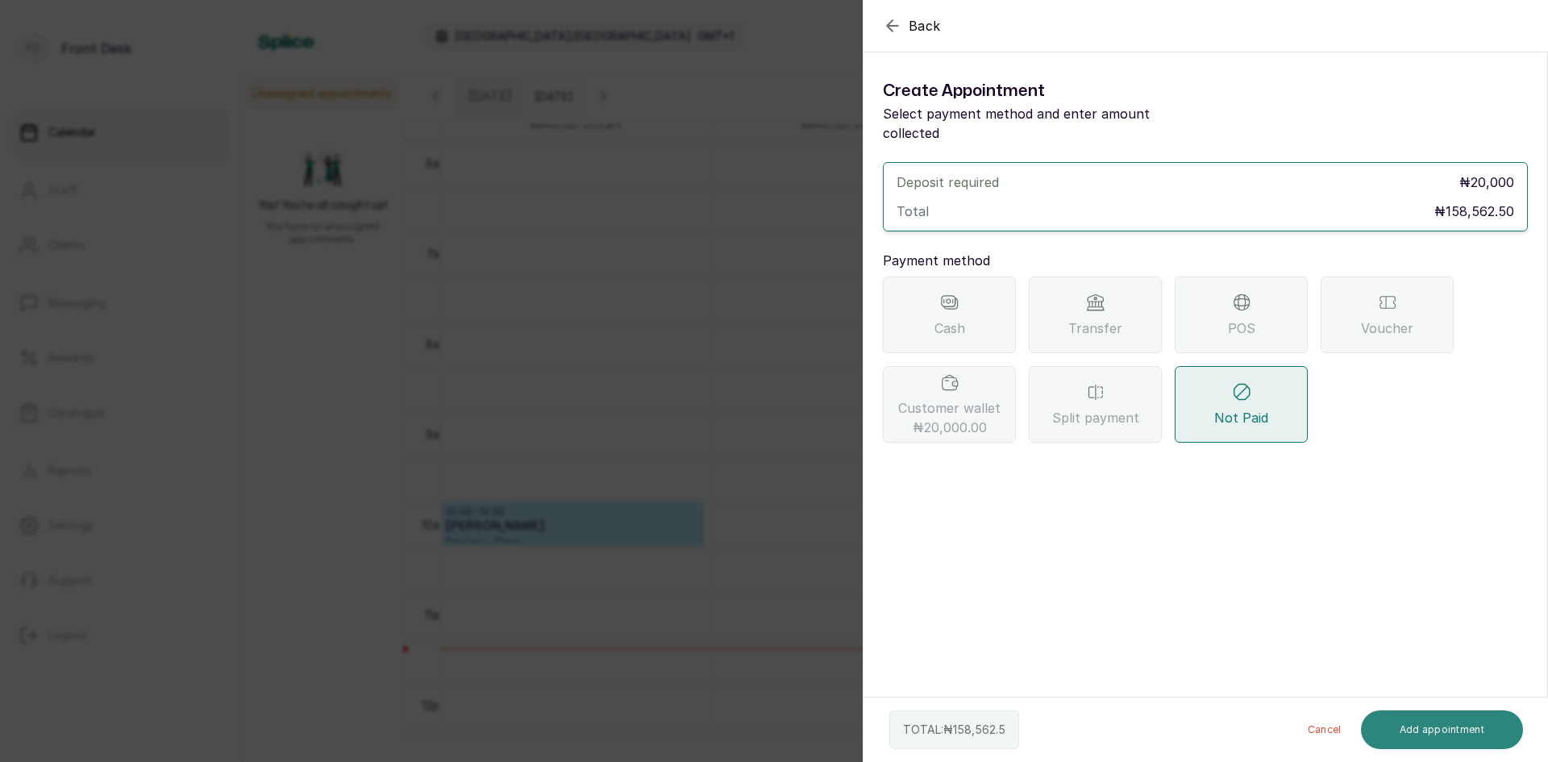
scroll to position [0, 0]
click at [1106, 319] on span "Transfer" at bounding box center [1096, 328] width 54 height 19
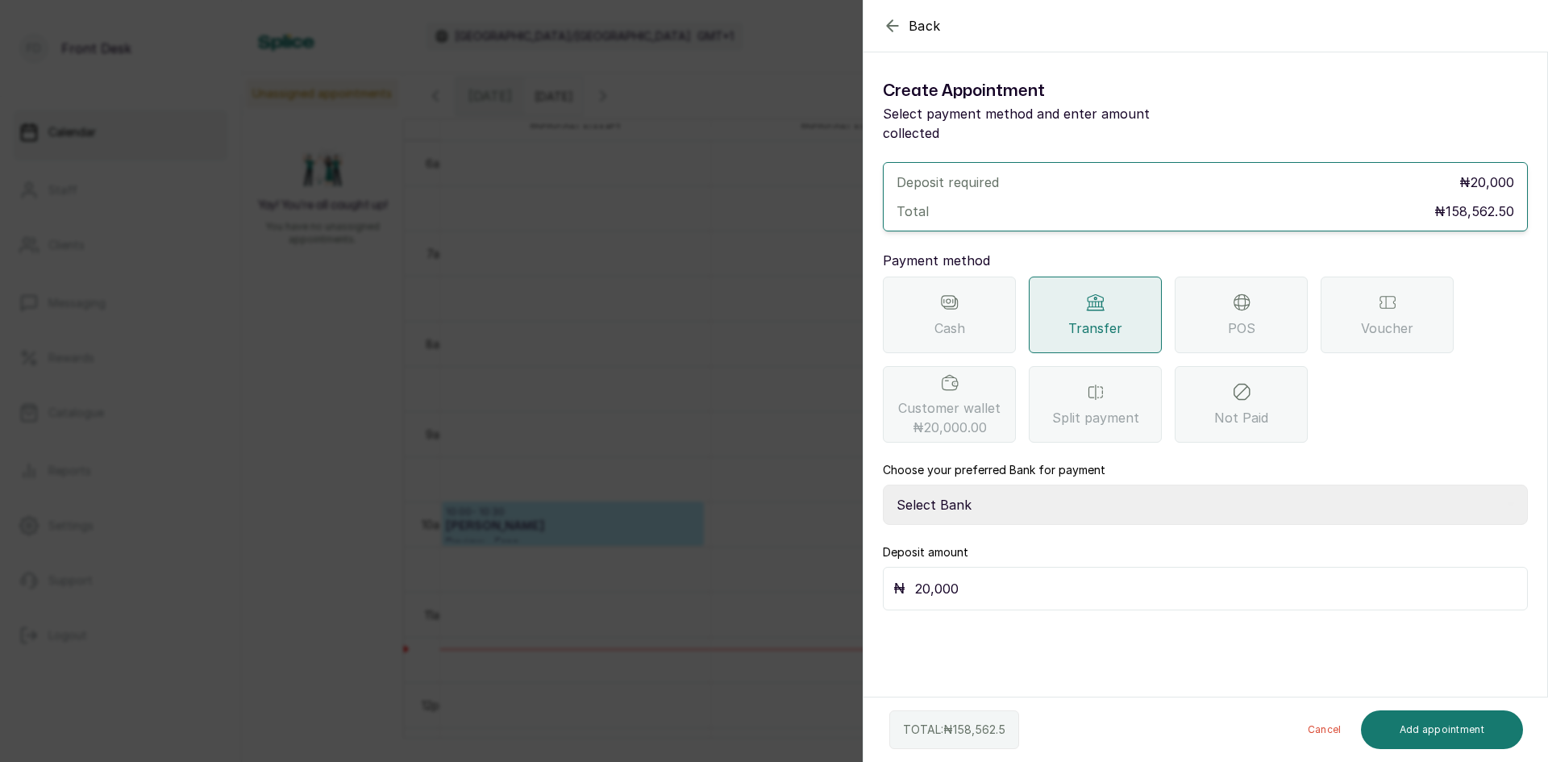
click at [1046, 485] on select "Select Bank [PERSON_NAME] Fairmoney Microfinance Bank SKN ANALYTICS MED AESTH. …" at bounding box center [1205, 505] width 645 height 40
select select "43272bc0-21c6-4b19-b9fb-c2093b8603c2"
click at [883, 485] on select "Select Bank [PERSON_NAME] Fairmoney Microfinance Bank SKN ANALYTICS MED AESTH. …" at bounding box center [1205, 505] width 645 height 40
click at [1053, 567] on div "₦ 20,000" at bounding box center [1205, 589] width 645 height 44
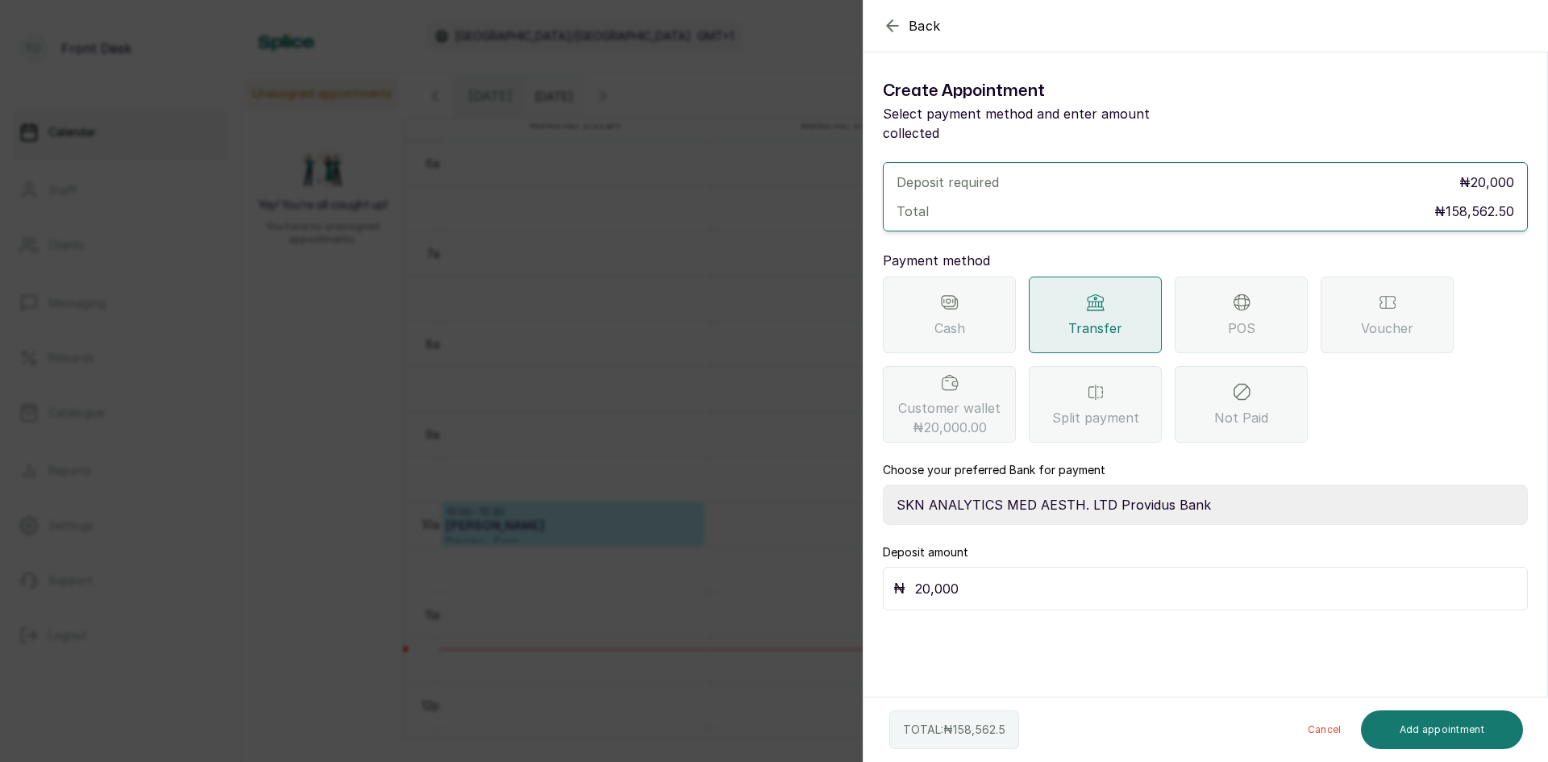
click at [1053, 567] on div "₦ 20,000" at bounding box center [1205, 589] width 645 height 44
click at [1056, 577] on input "20,000" at bounding box center [1216, 588] width 602 height 23
click at [1415, 727] on button "Add appointment" at bounding box center [1442, 729] width 163 height 39
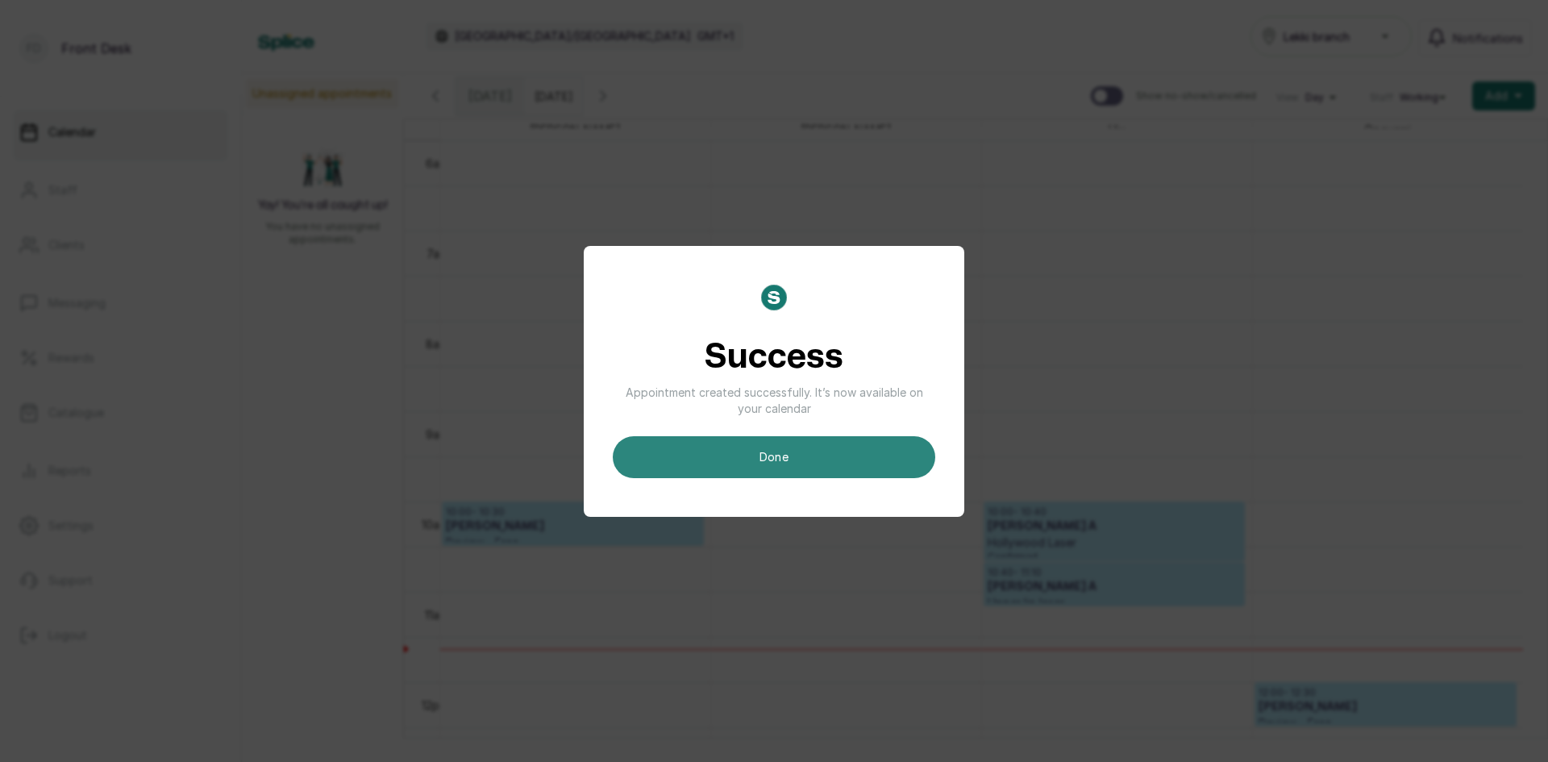
click at [753, 454] on button "done" at bounding box center [774, 457] width 323 height 42
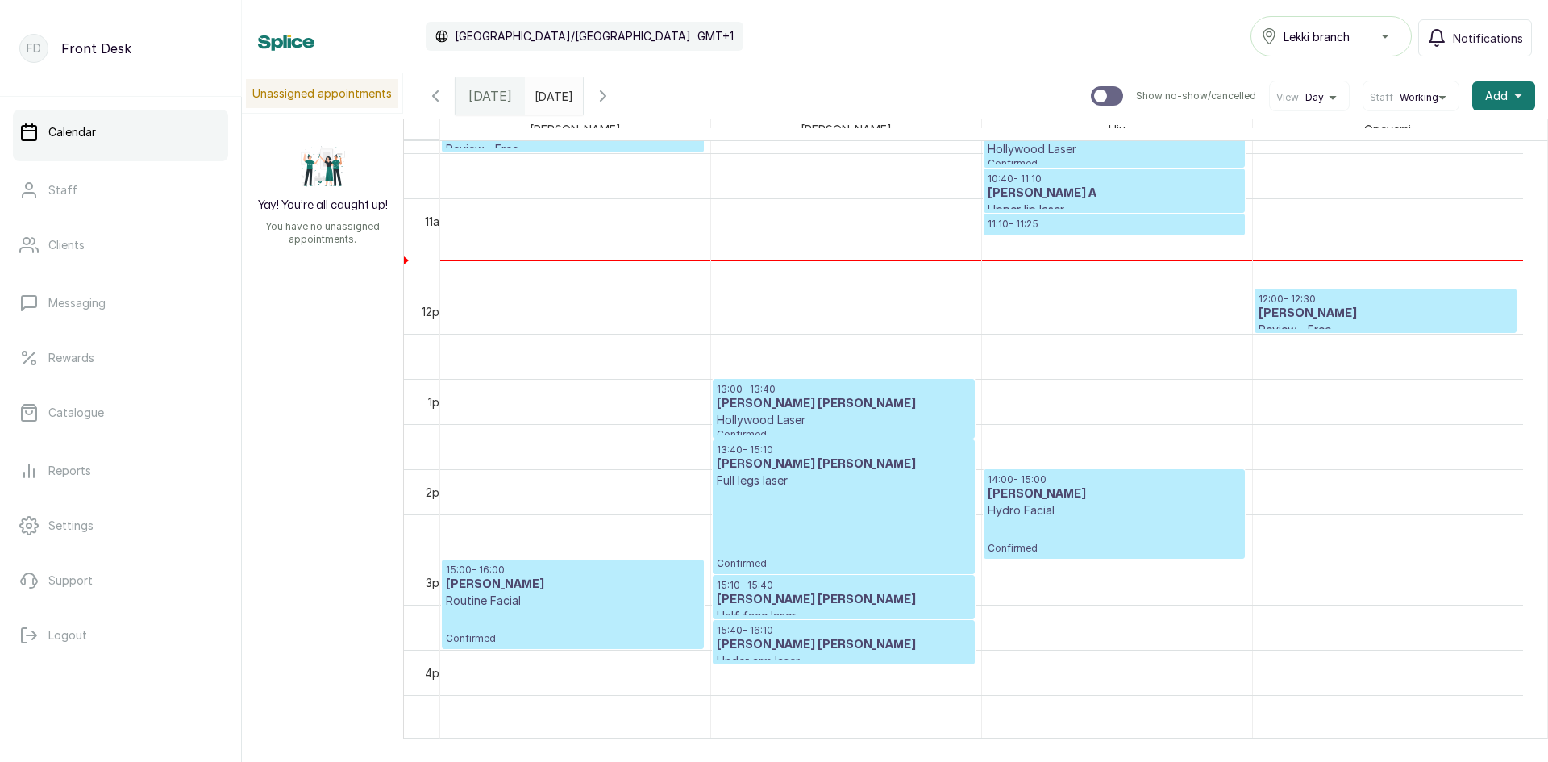
scroll to position [946, 0]
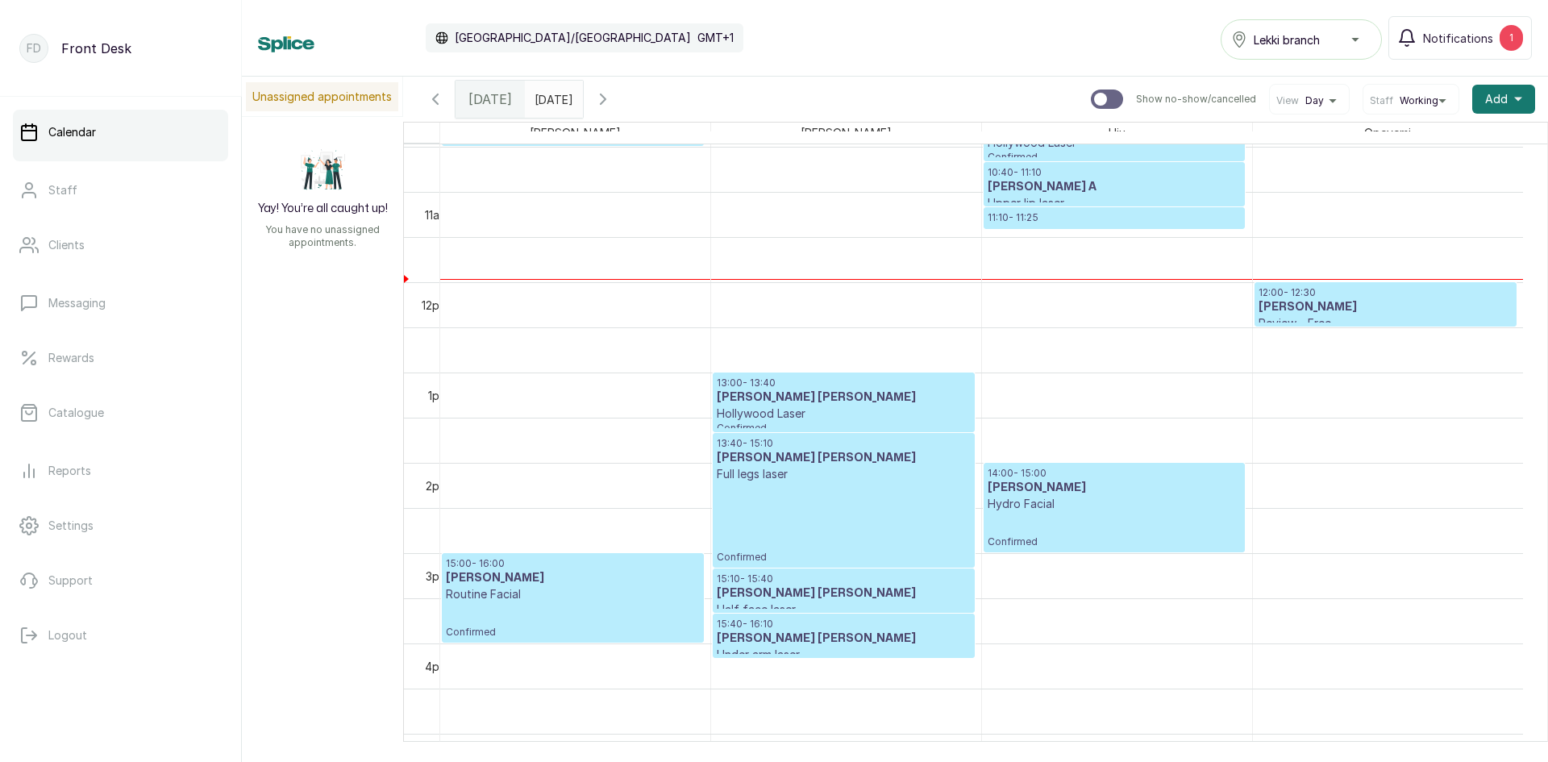
click at [880, 460] on h3 "[PERSON_NAME] [PERSON_NAME]" at bounding box center [843, 458] width 253 height 16
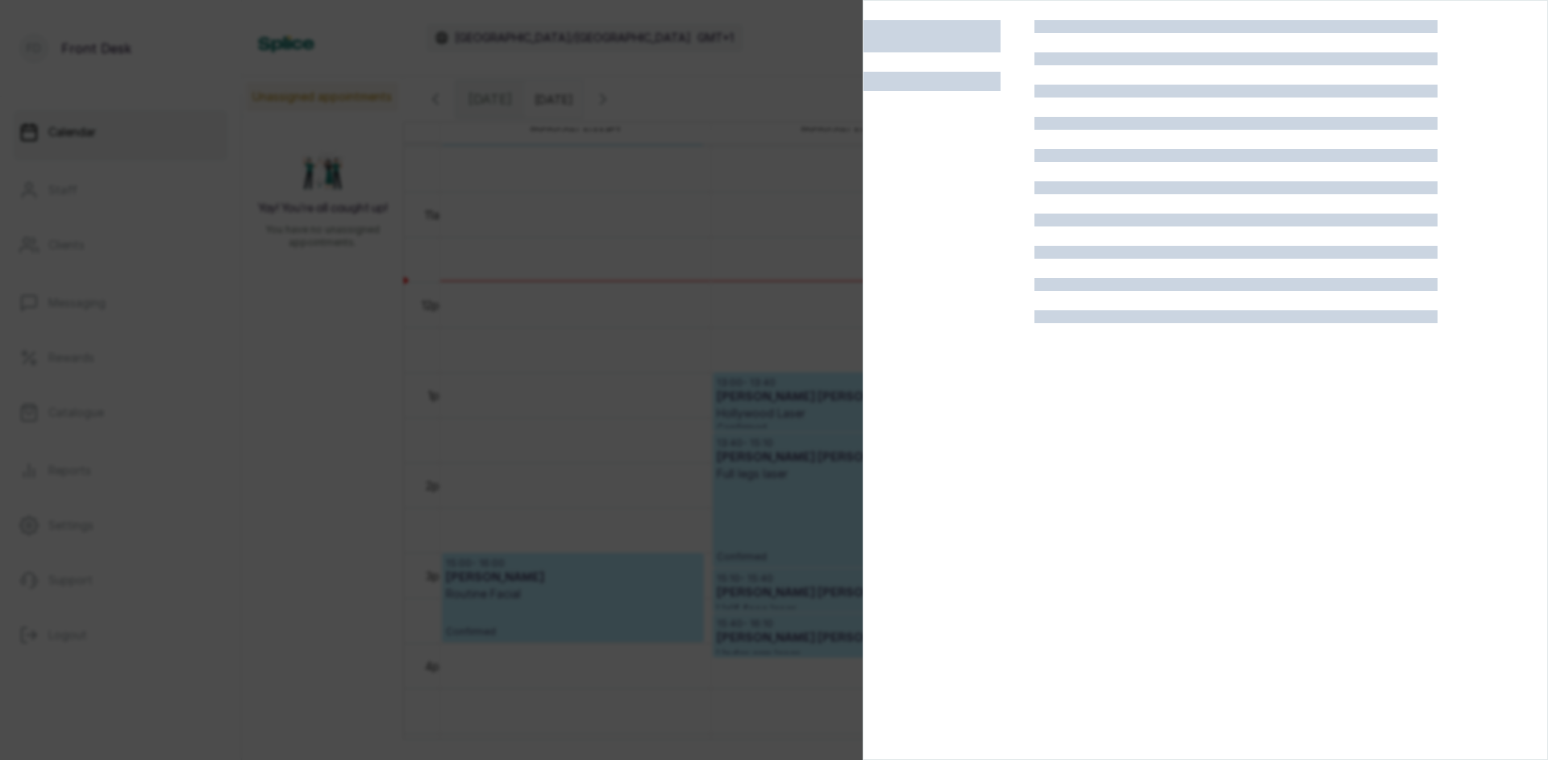
click at [735, 356] on div at bounding box center [774, 380] width 1548 height 760
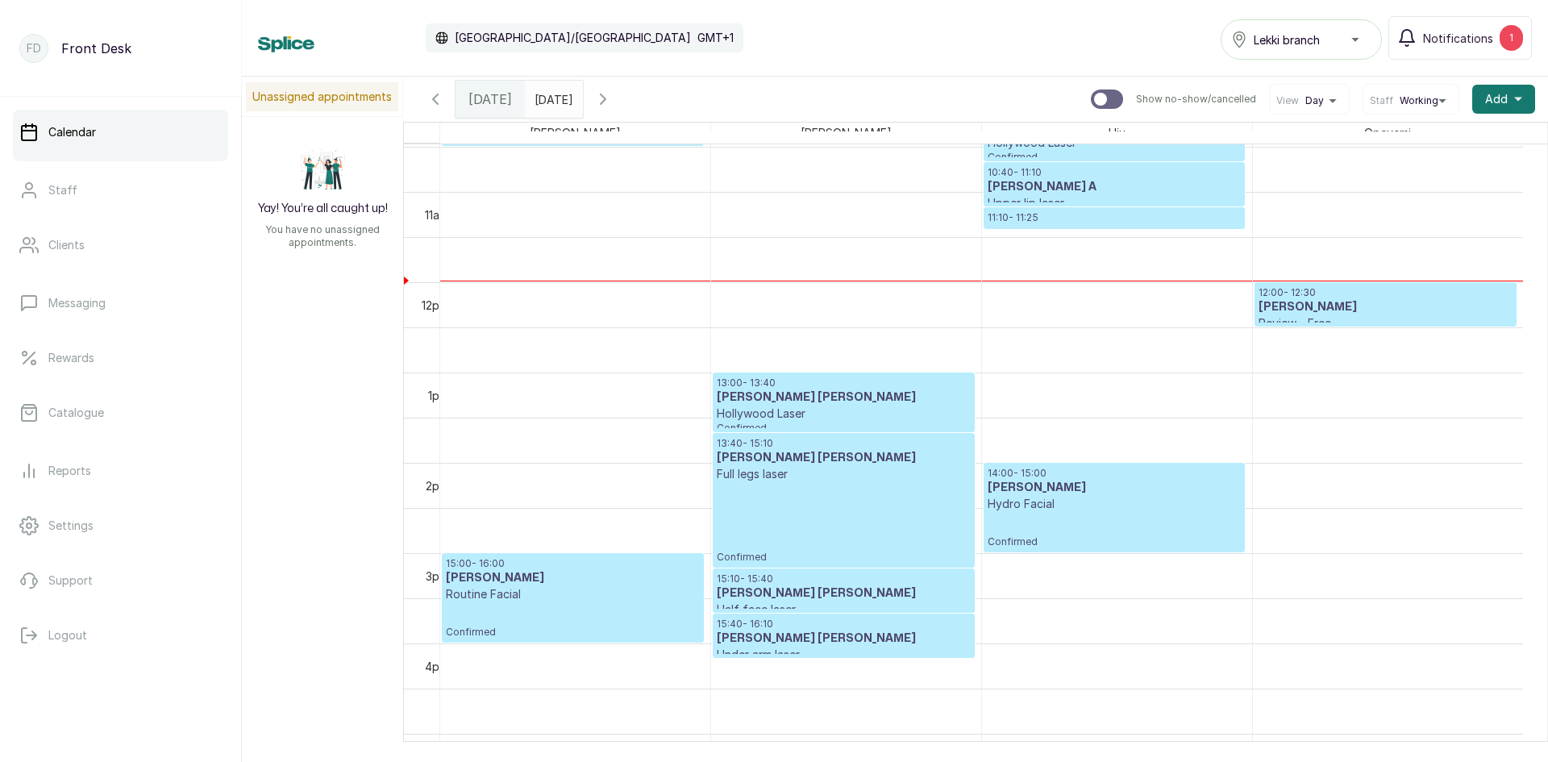
click at [725, 406] on p "Hollywood Laser" at bounding box center [843, 414] width 253 height 16
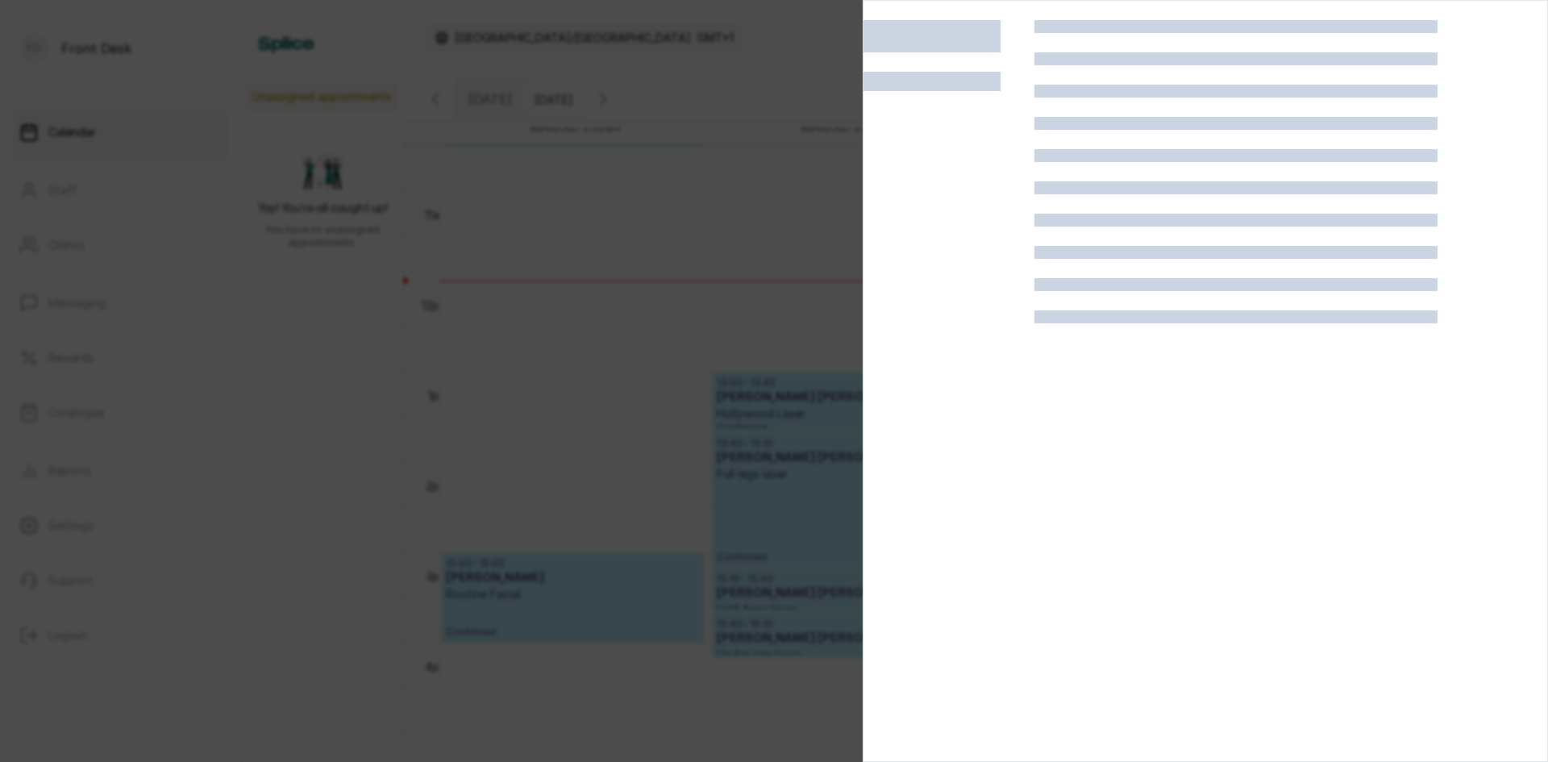
click at [725, 406] on div at bounding box center [774, 381] width 1548 height 762
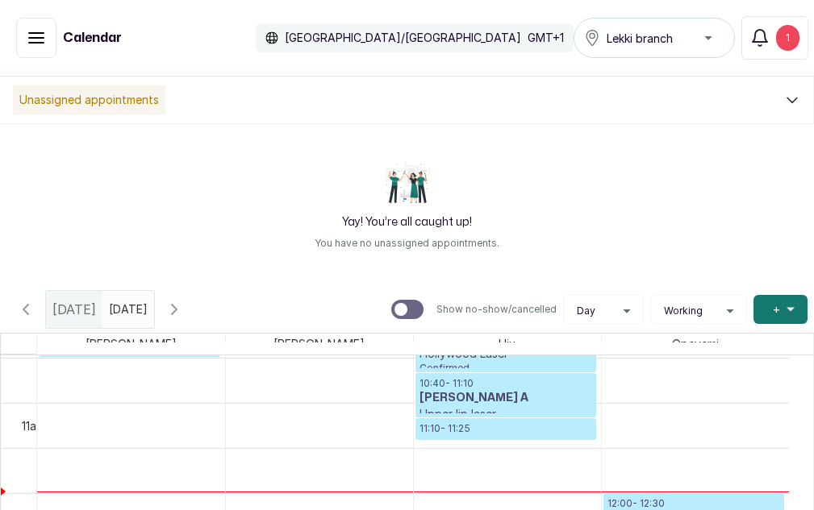
click at [413, 240] on p "You have no unassigned appointments." at bounding box center [407, 243] width 185 height 13
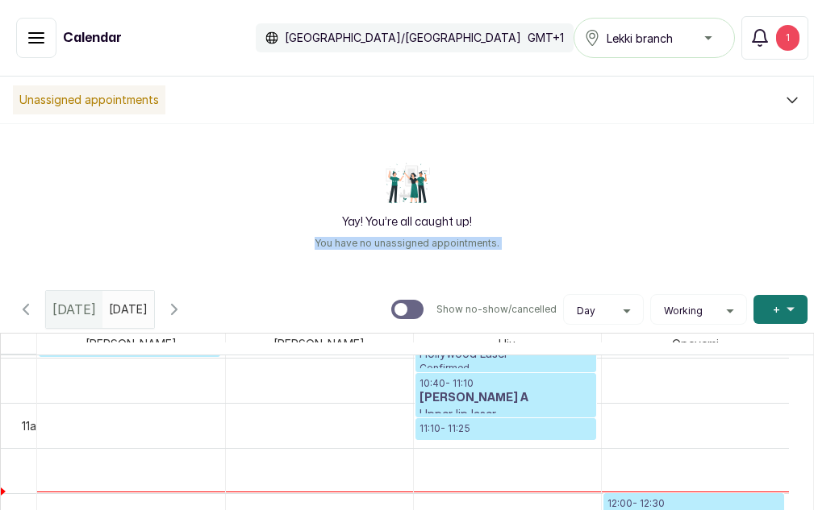
click at [413, 240] on p "You have no unassigned appointments." at bounding box center [407, 243] width 185 height 13
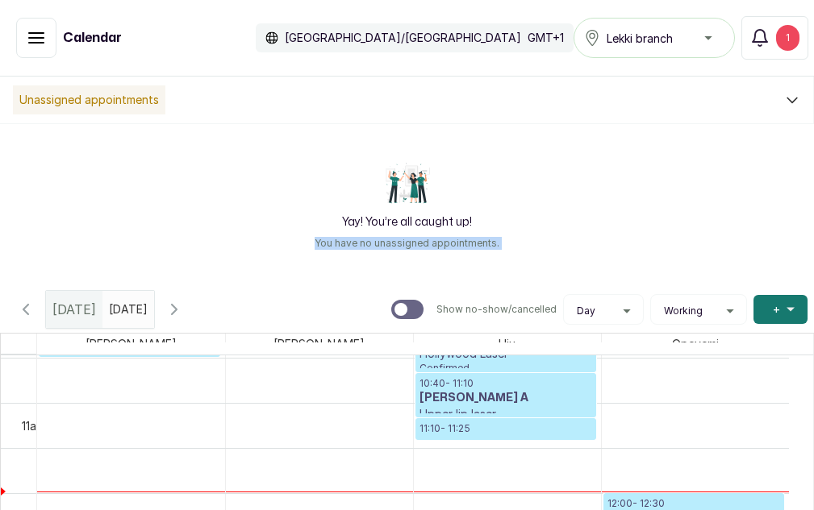
click at [413, 240] on p "You have no unassigned appointments." at bounding box center [407, 243] width 185 height 13
click at [413, 235] on div "Yay! You’re all caught up! You have no unassigned appointments." at bounding box center [407, 204] width 814 height 161
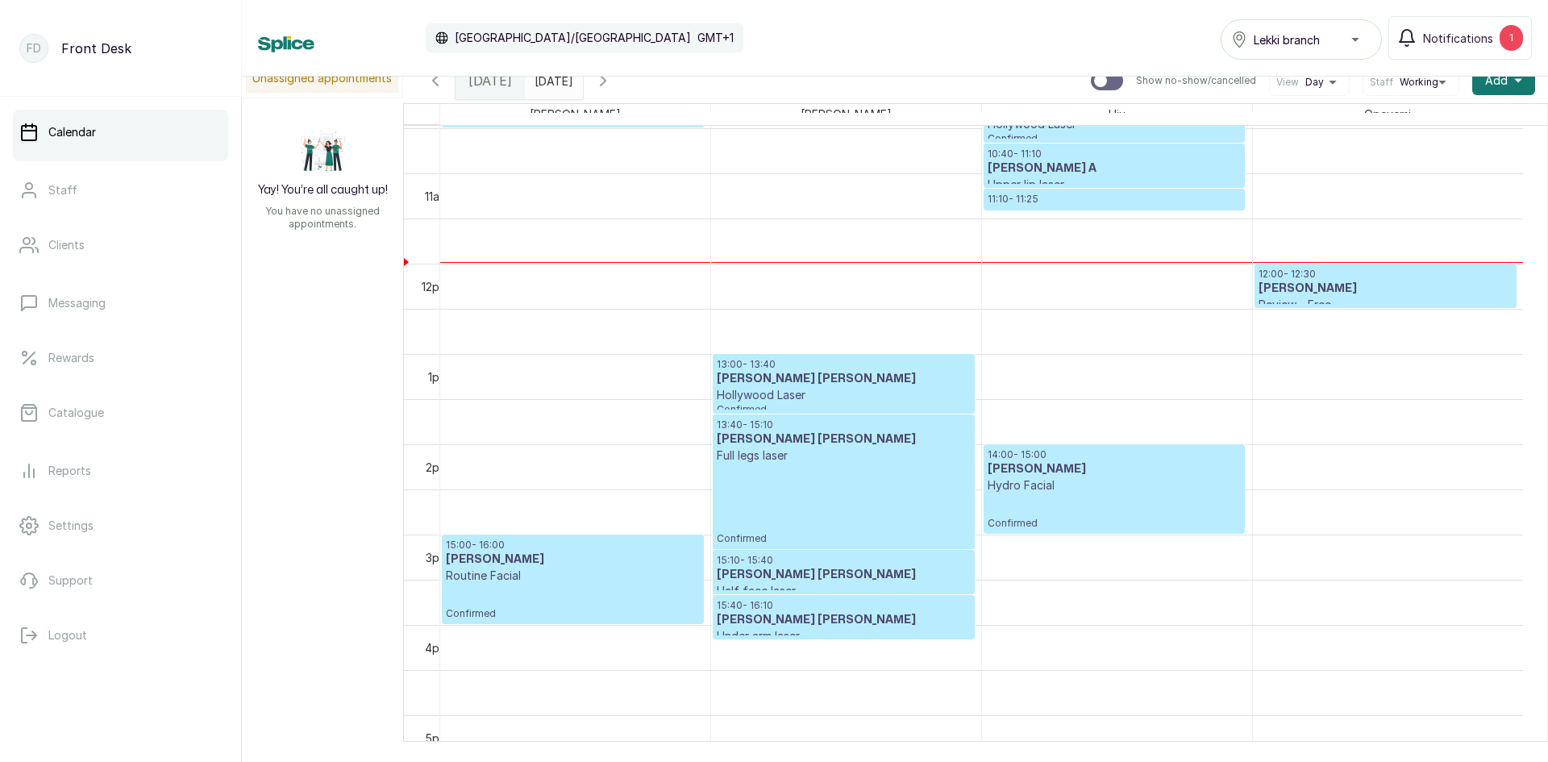
drag, startPoint x: 600, startPoint y: 280, endPoint x: 693, endPoint y: 402, distance: 153.7
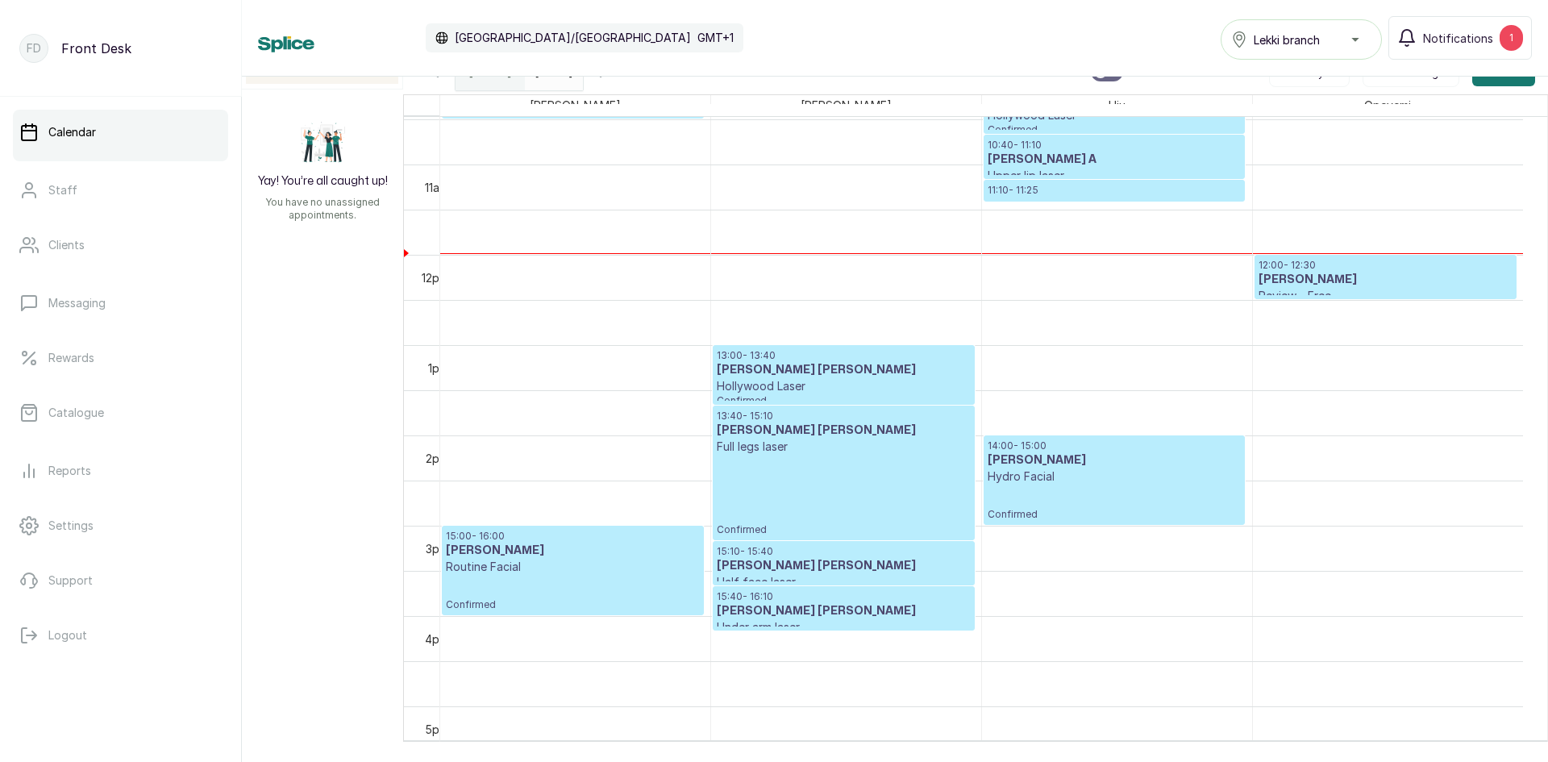
click at [722, 414] on div "10:00 - 10:30 [PERSON_NAME] Review - Free Confirmed 15:00 - 16:00 [PERSON_NAME]…" at bounding box center [981, 255] width 1083 height 2168
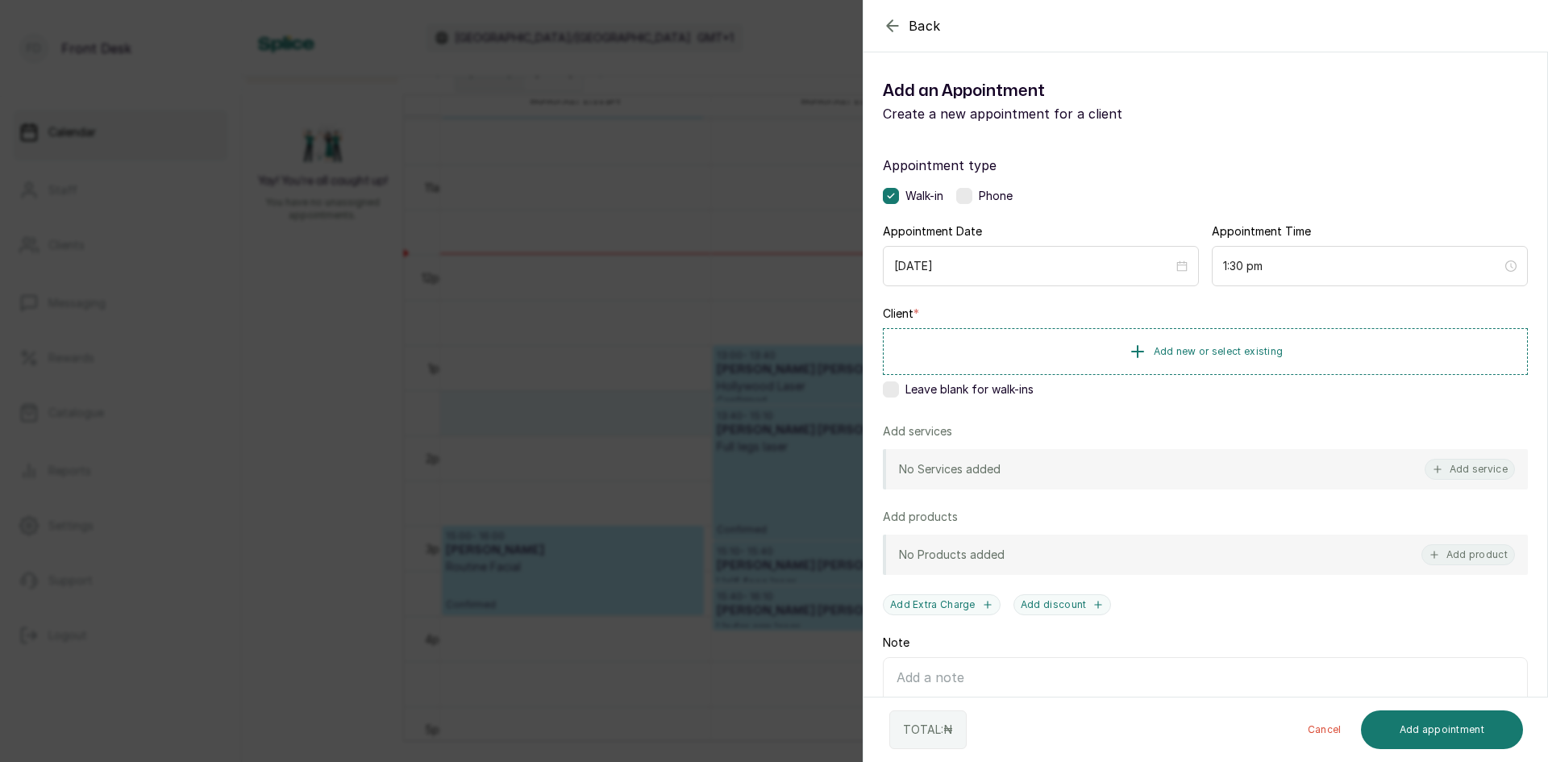
click at [702, 419] on div "Back Add Appointment Add an Appointment Create a new appointment for a client A…" at bounding box center [774, 381] width 1548 height 762
click at [486, 295] on div "Back Add Appointment Add an Appointment Create a new appointment for a client A…" at bounding box center [774, 381] width 1548 height 762
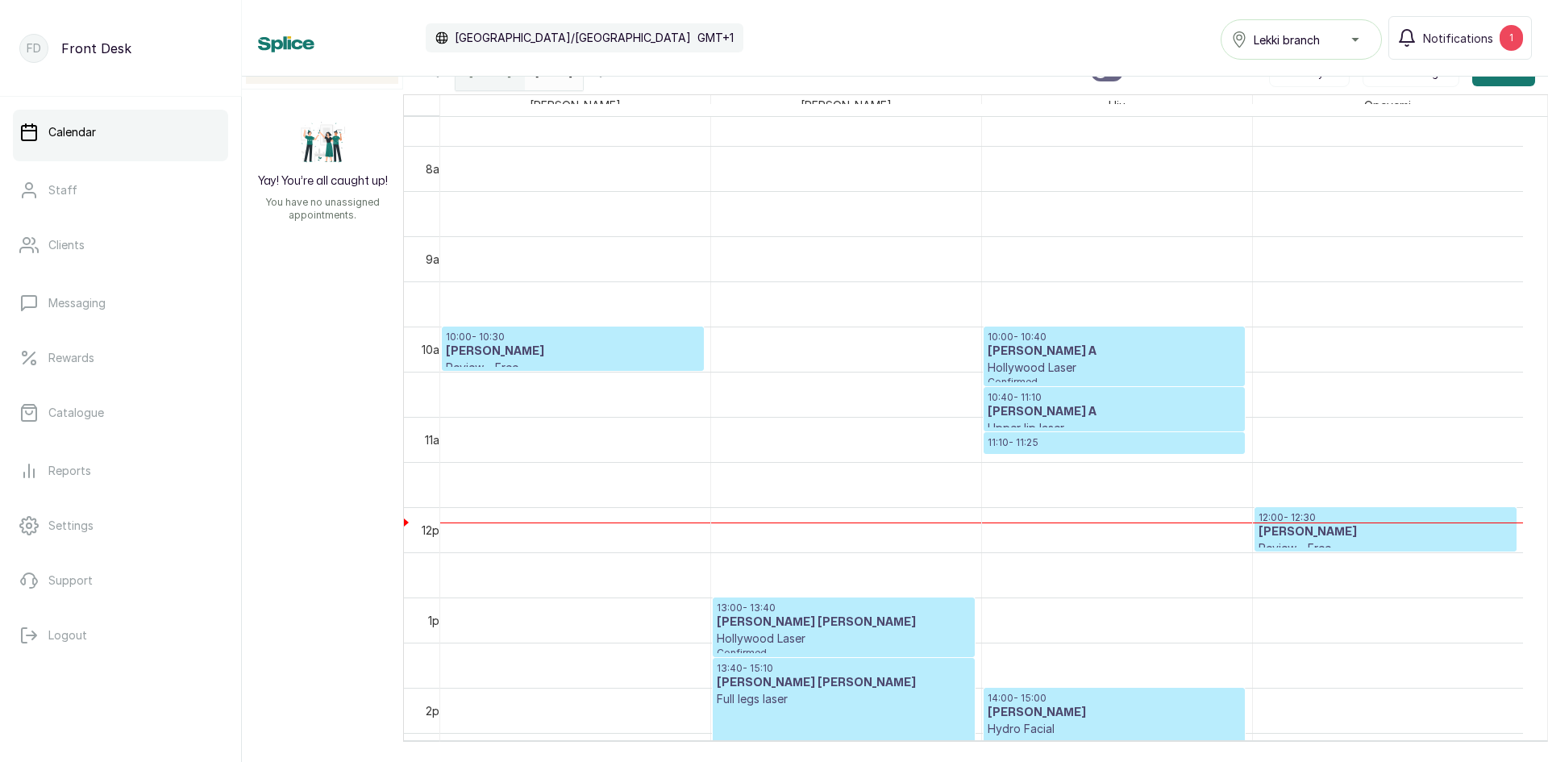
scroll to position [623, 0]
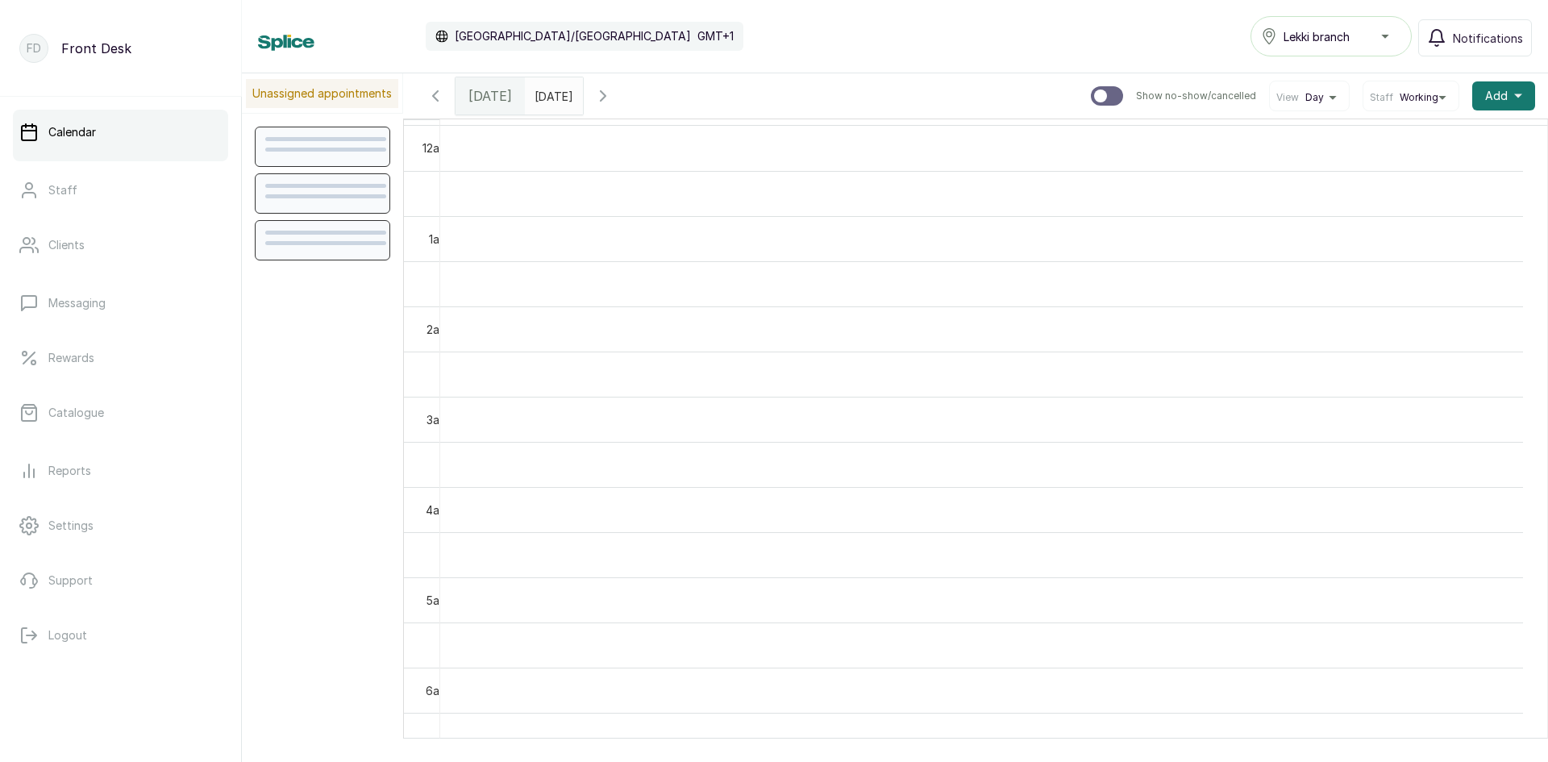
scroll to position [543, 0]
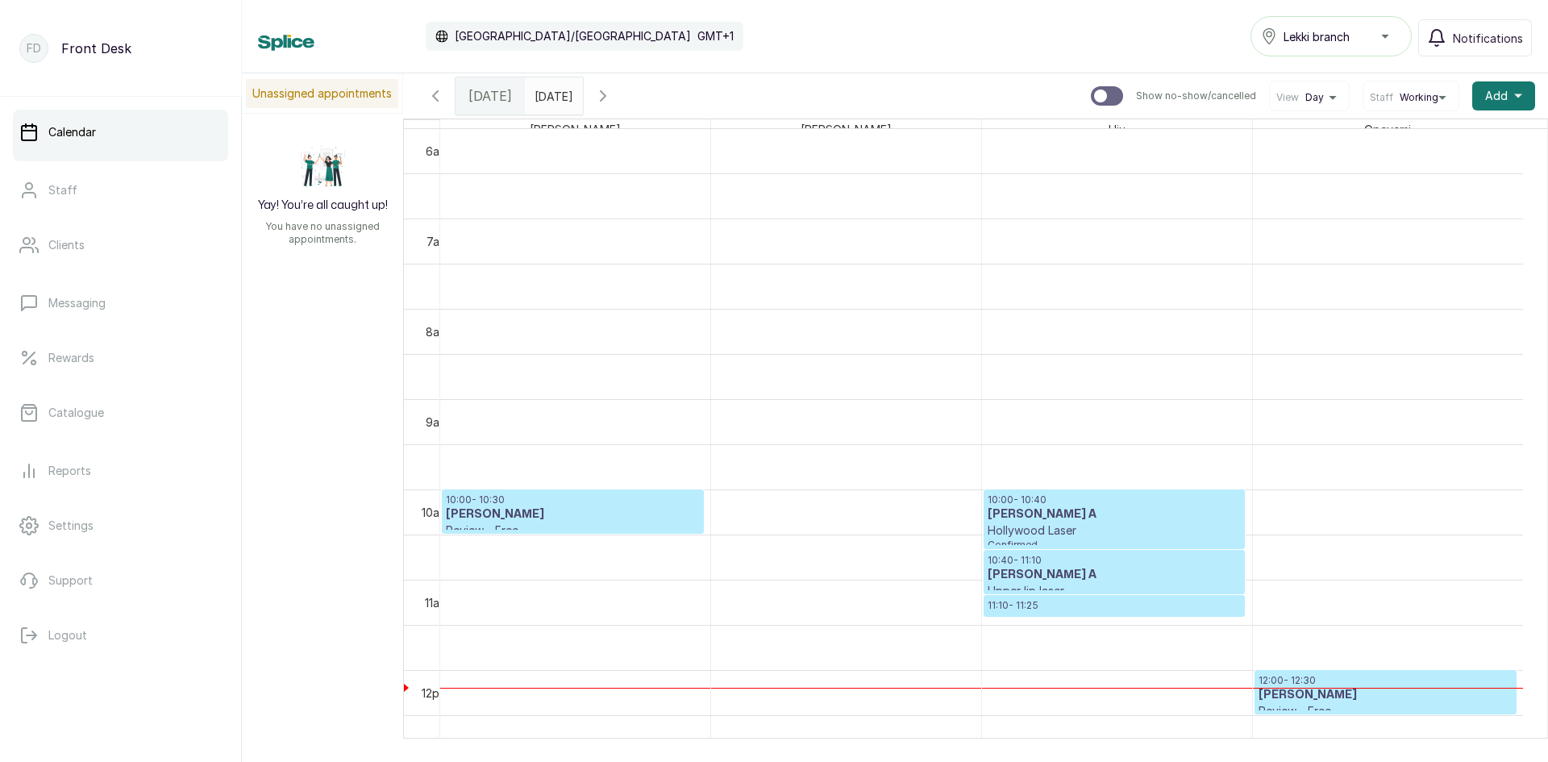
click at [517, 523] on h3 "[PERSON_NAME]" at bounding box center [573, 514] width 254 height 16
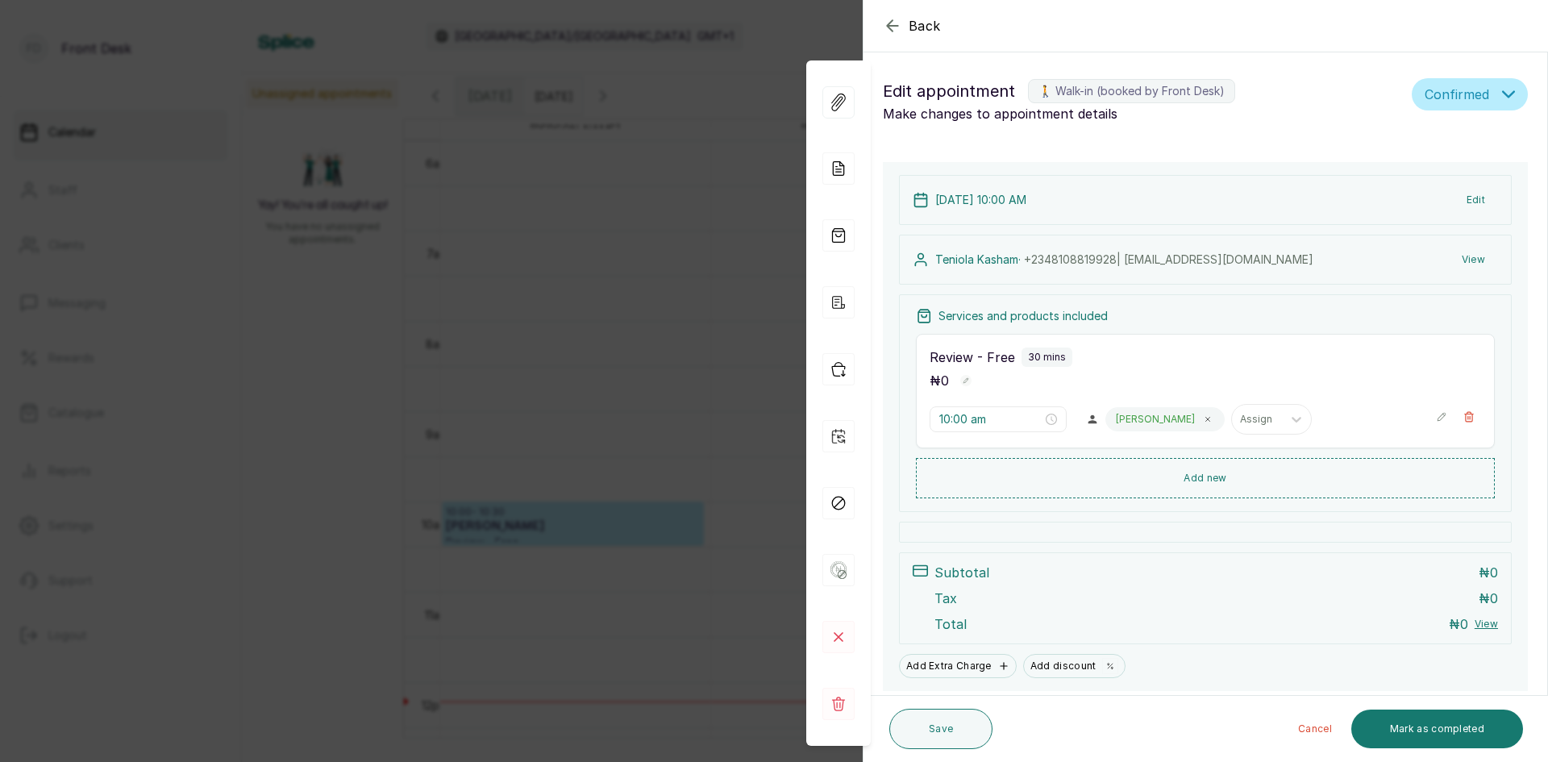
click at [276, 349] on div "Back Appointment Details Edit appointment 🚶 Walk-in (booked by Front Desk) Make…" at bounding box center [774, 381] width 1548 height 762
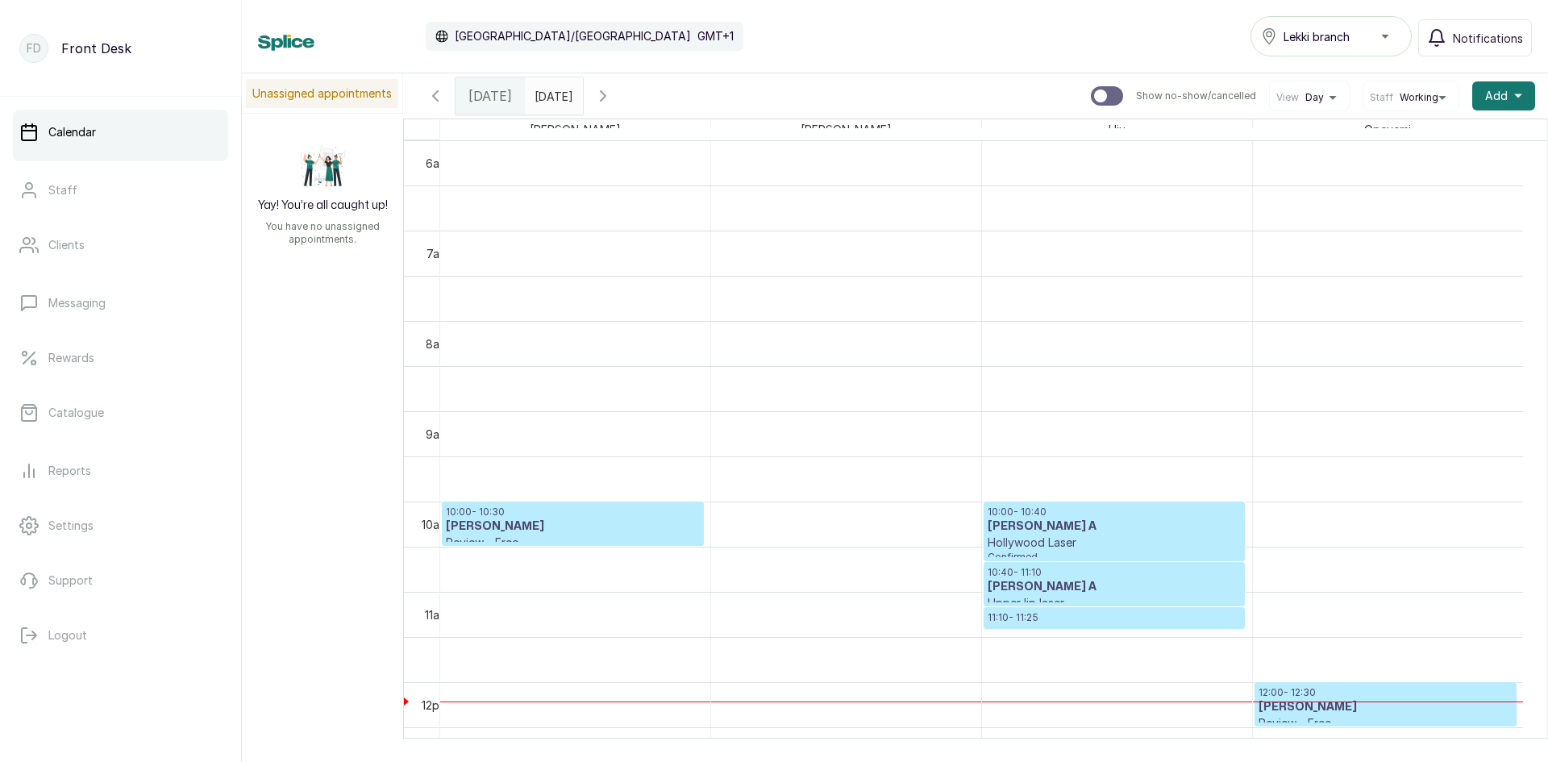
click at [515, 520] on h3 "[PERSON_NAME]" at bounding box center [573, 527] width 254 height 16
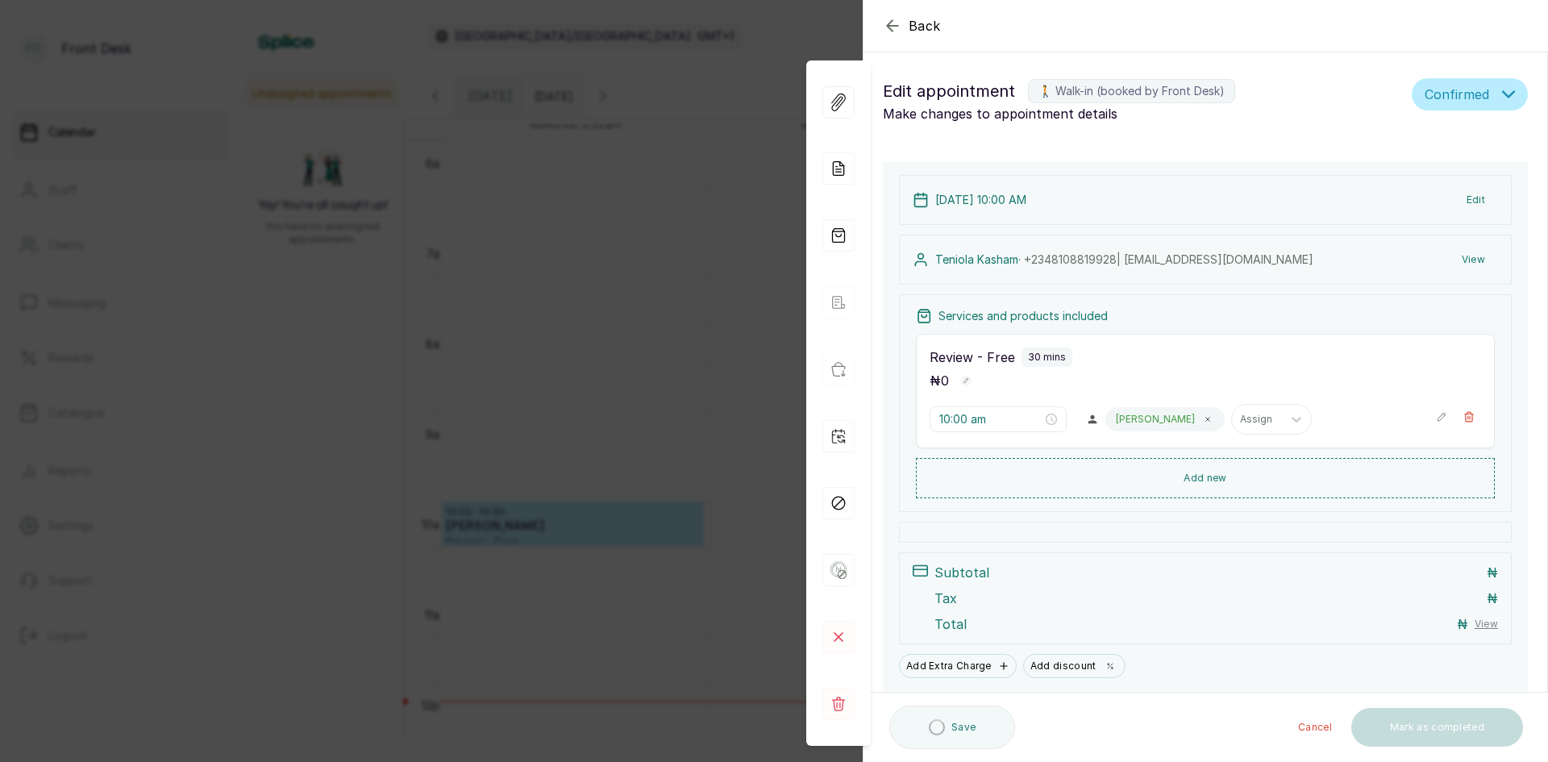
click at [344, 364] on div "Back Appointment Details Edit appointment 🚶 Walk-in (booked by Front Desk) Make…" at bounding box center [774, 381] width 1548 height 762
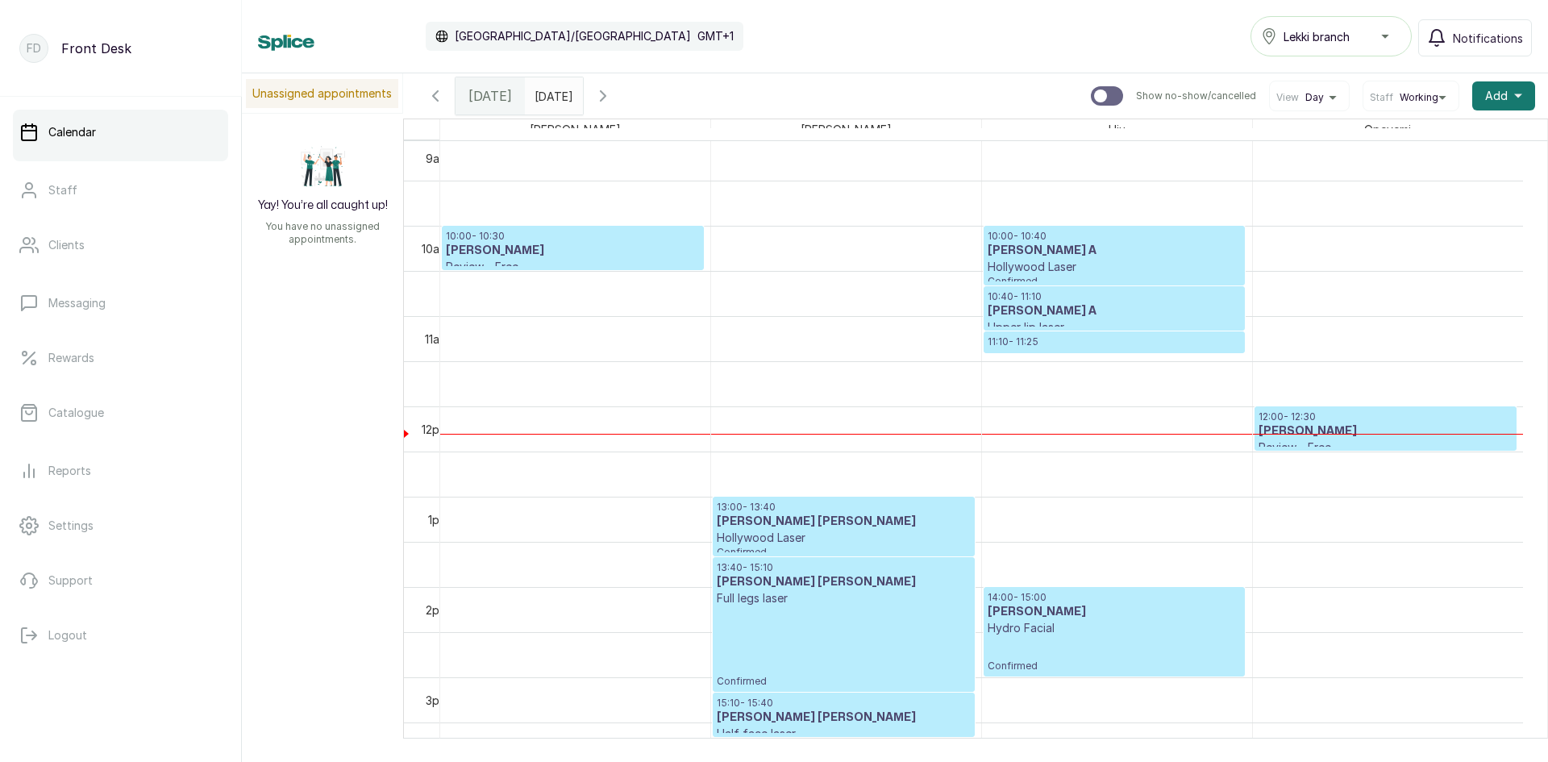
scroll to position [865, 0]
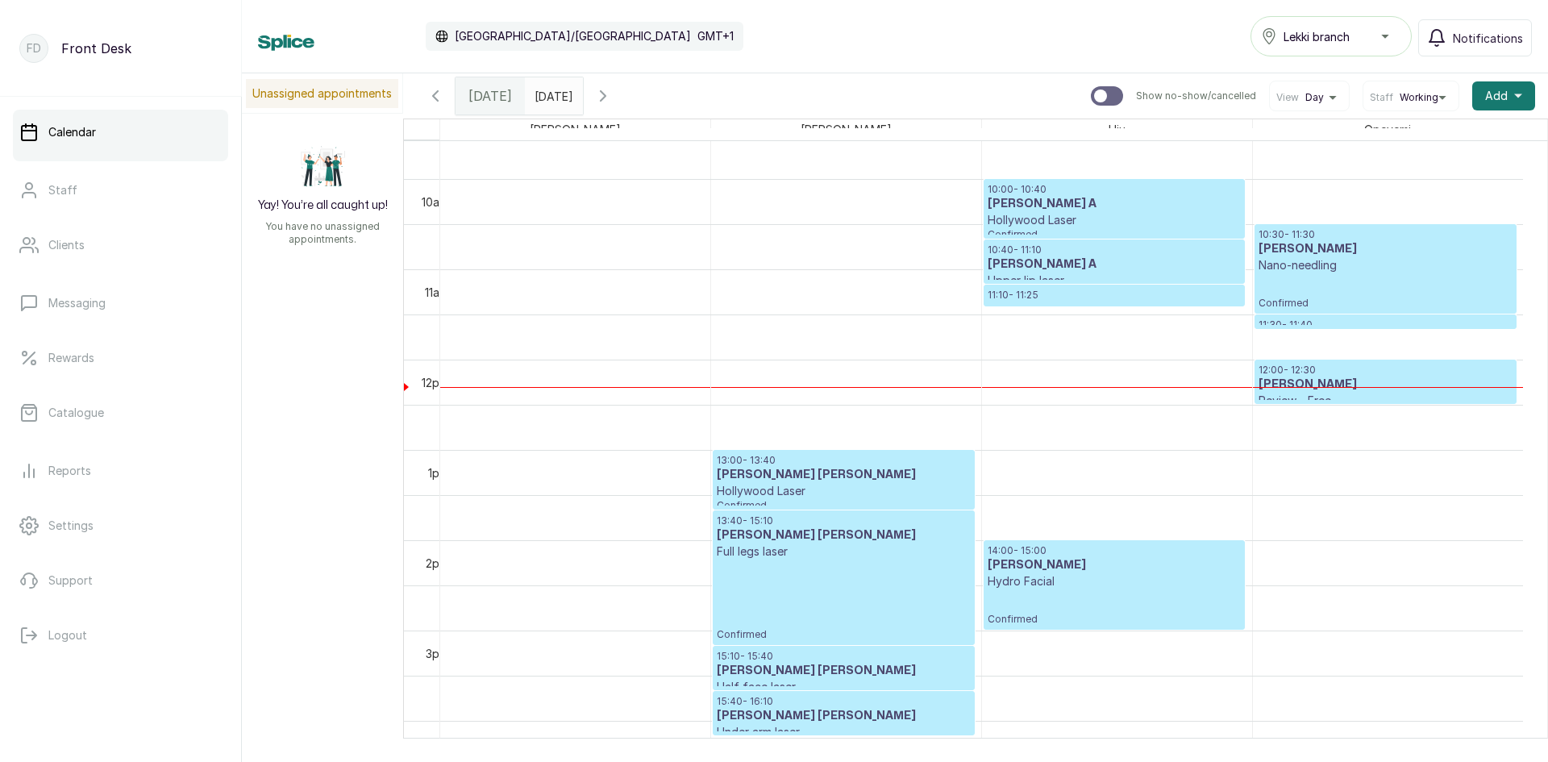
click at [1277, 301] on p "Confirmed" at bounding box center [1386, 291] width 254 height 36
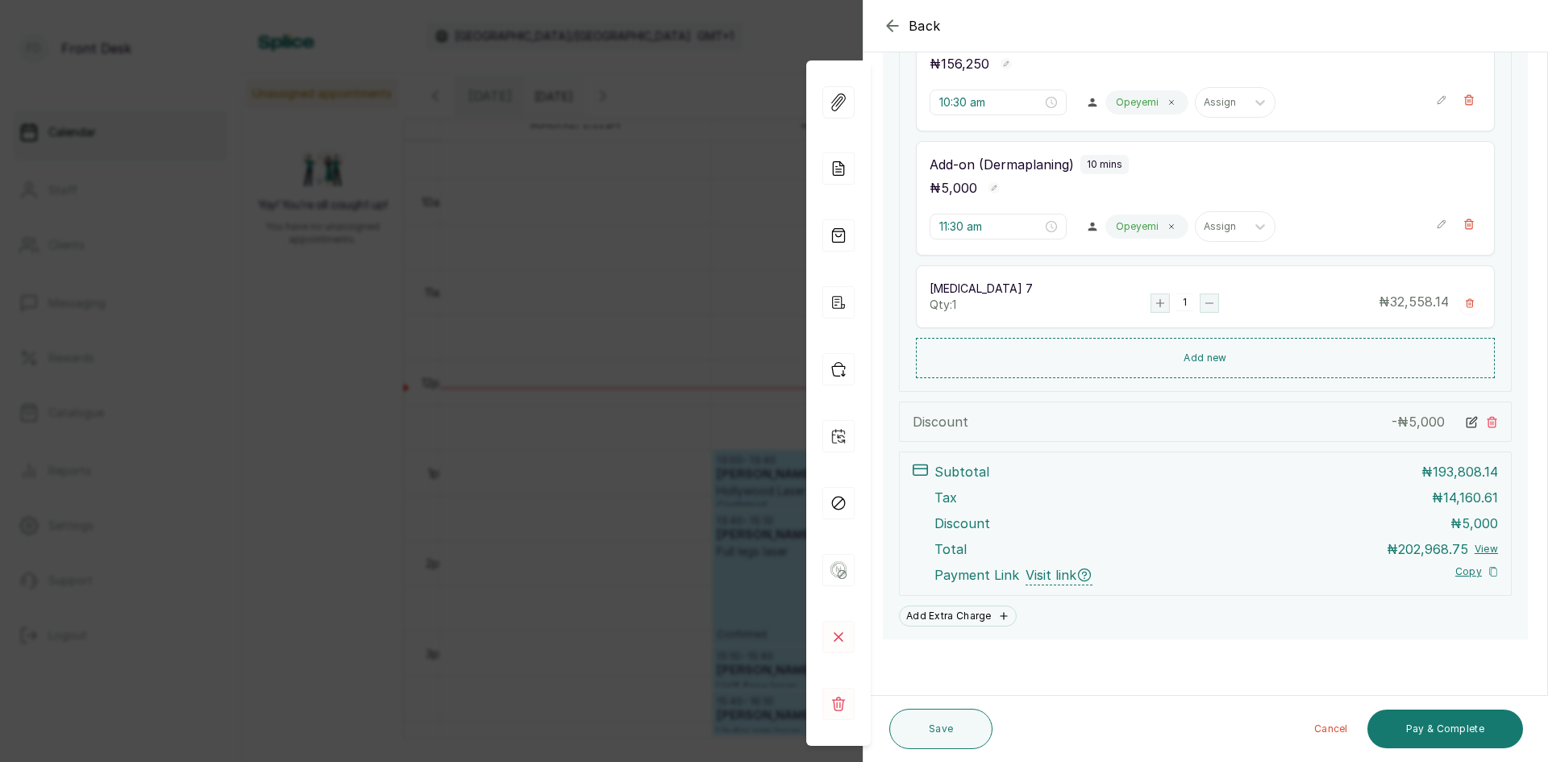
scroll to position [318, 0]
